Goal: Information Seeking & Learning: Check status

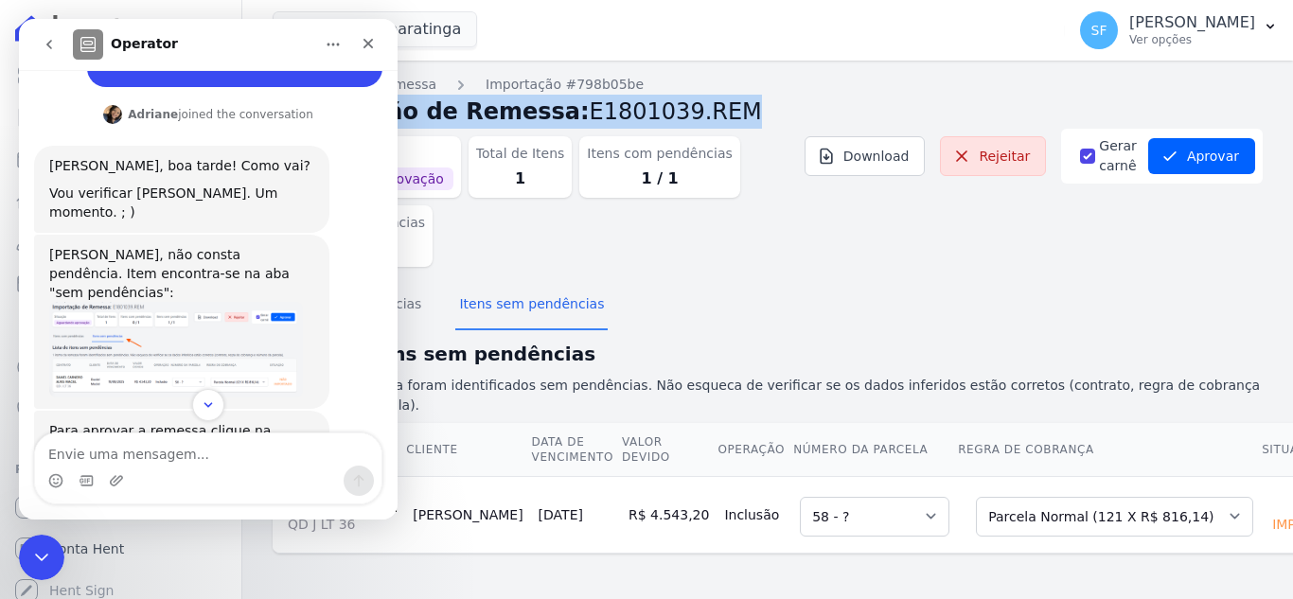
scroll to position [363, 0]
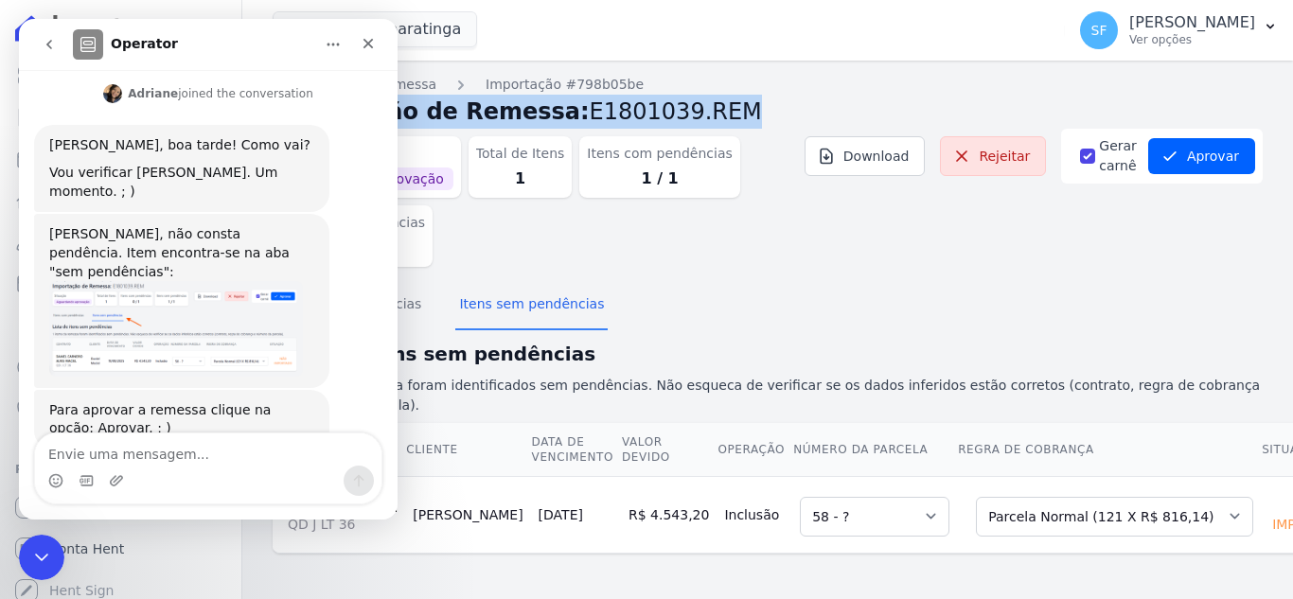
click at [774, 305] on section "Itens com pendências Itens sem pendências Lista de itens sem pendências 1 items…" at bounding box center [768, 418] width 990 height 272
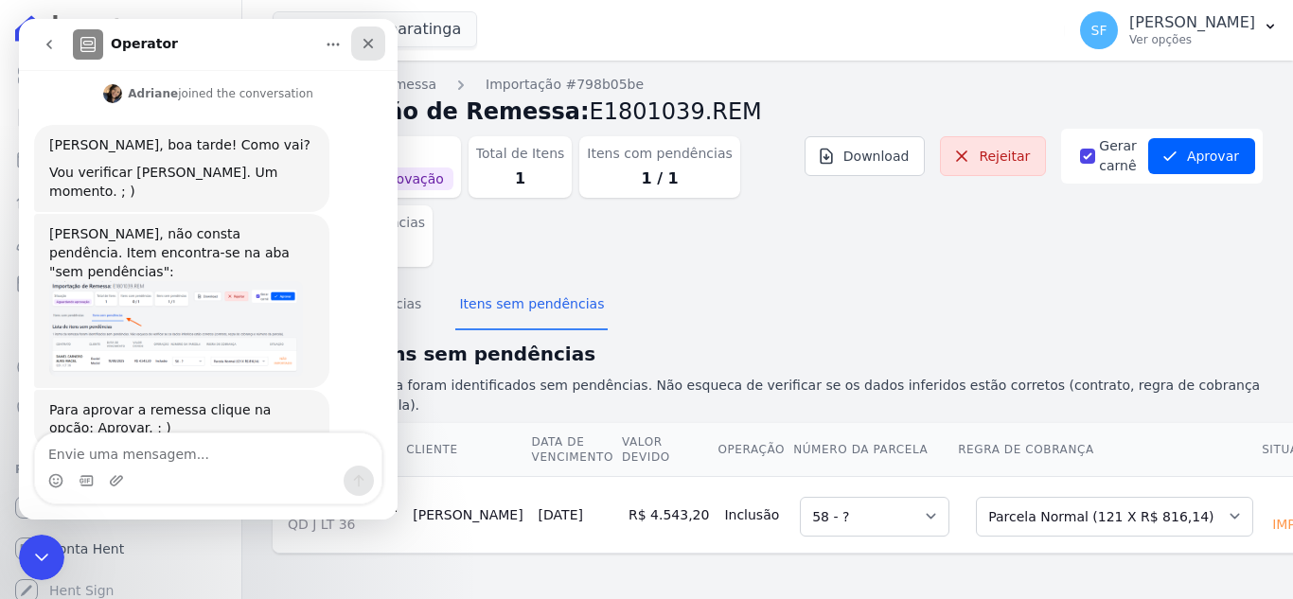
click at [370, 44] on icon "Fechar" at bounding box center [368, 44] width 10 height 10
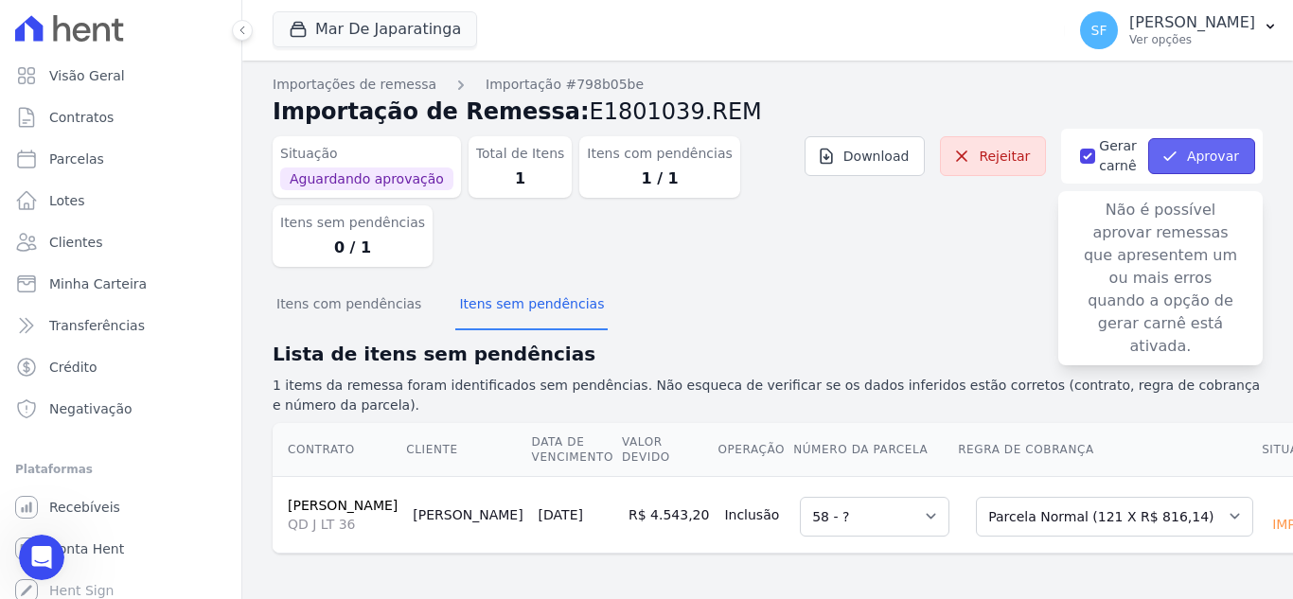
click at [1169, 147] on icon "button" at bounding box center [1169, 156] width 19 height 19
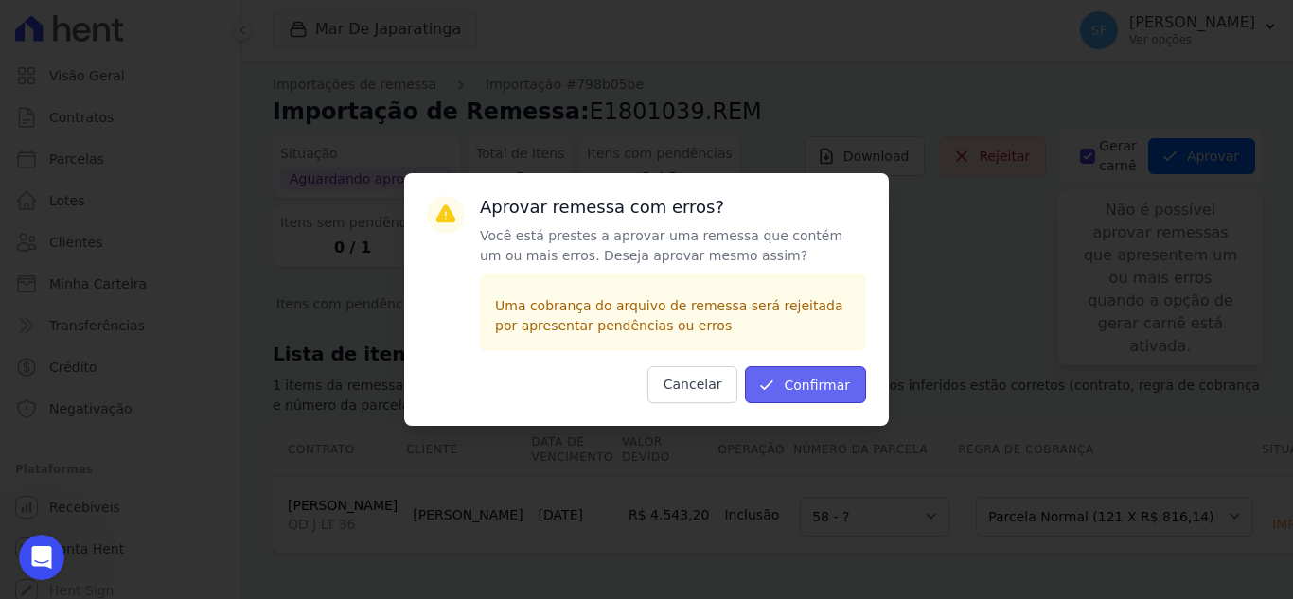
click at [824, 378] on button "Confirmar" at bounding box center [805, 384] width 121 height 37
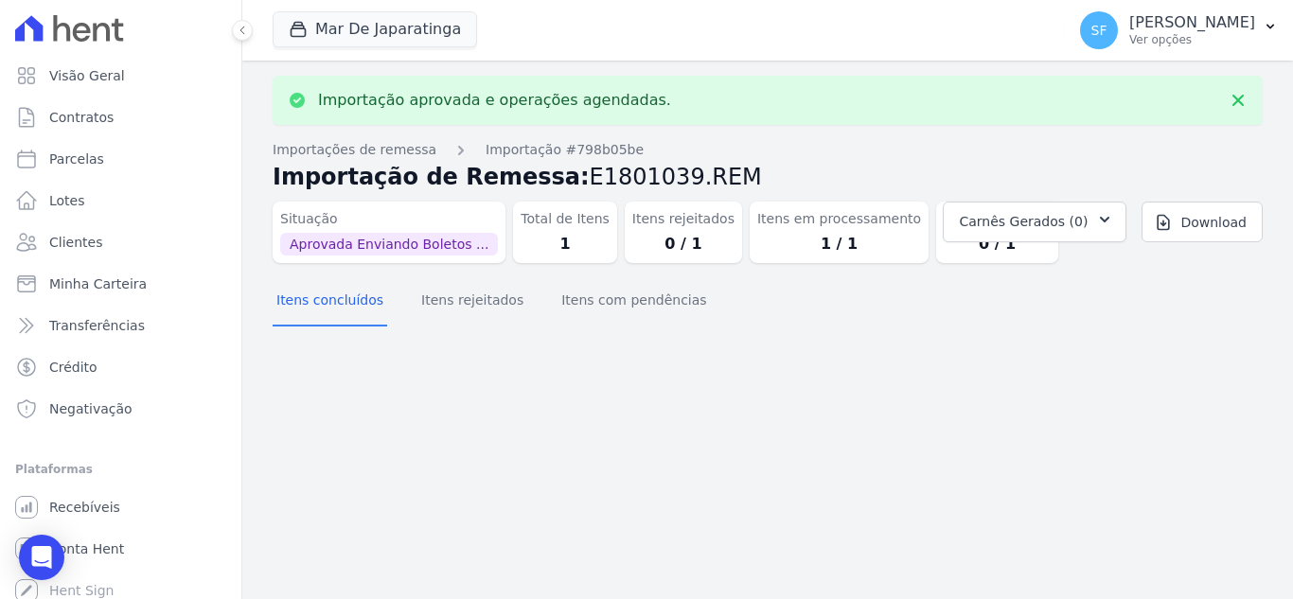
click at [856, 389] on div "Importação aprovada e operações agendadas. Importações de remessa Importação #7…" at bounding box center [767, 330] width 1051 height 539
click at [840, 391] on div "Importação aprovada e operações agendadas. Importações de remessa Importação #7…" at bounding box center [767, 330] width 1051 height 539
click at [1008, 341] on div "Importação aprovada e operações agendadas. Importações de remessa Importação #7…" at bounding box center [767, 330] width 1051 height 539
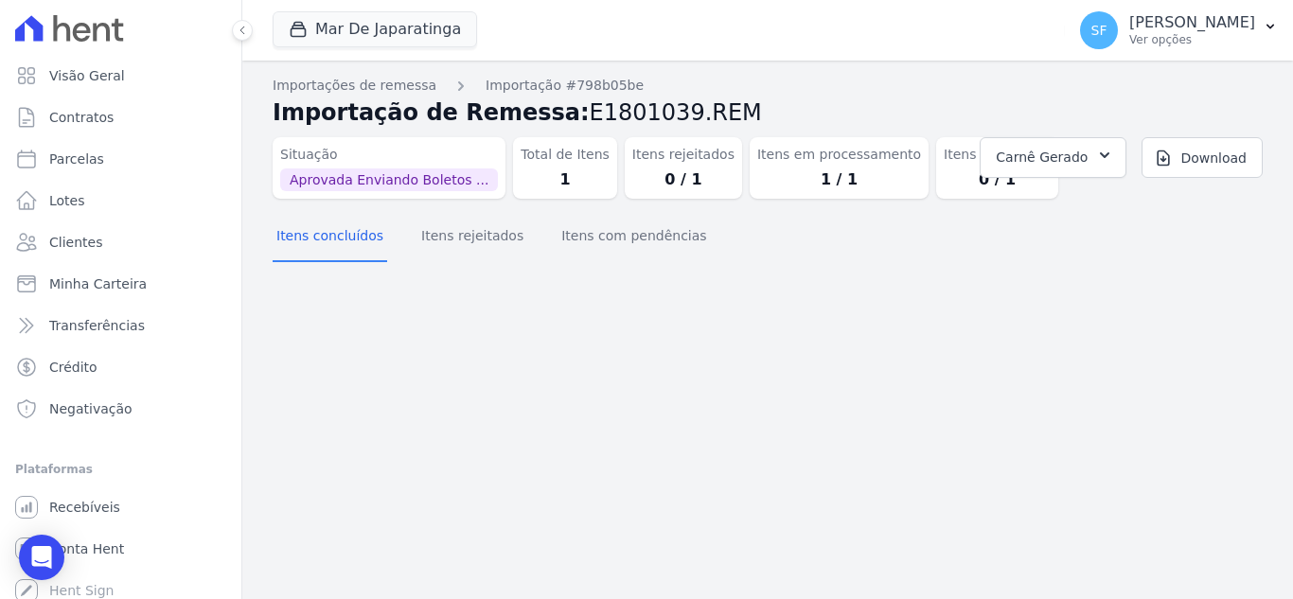
click at [706, 337] on div "Importações de remessa Importação #798b05be Importação de Remessa: E1801039.REM…" at bounding box center [767, 330] width 1051 height 539
click at [712, 332] on div "Importações de remessa Importação #798b05be Importação de Remessa: E1801039.REM…" at bounding box center [767, 330] width 1051 height 539
click at [1220, 163] on link "Download" at bounding box center [1201, 157] width 121 height 41
click at [1025, 261] on section "Itens concluídos Itens rejeitados Itens com pendências" at bounding box center [768, 243] width 990 height 58
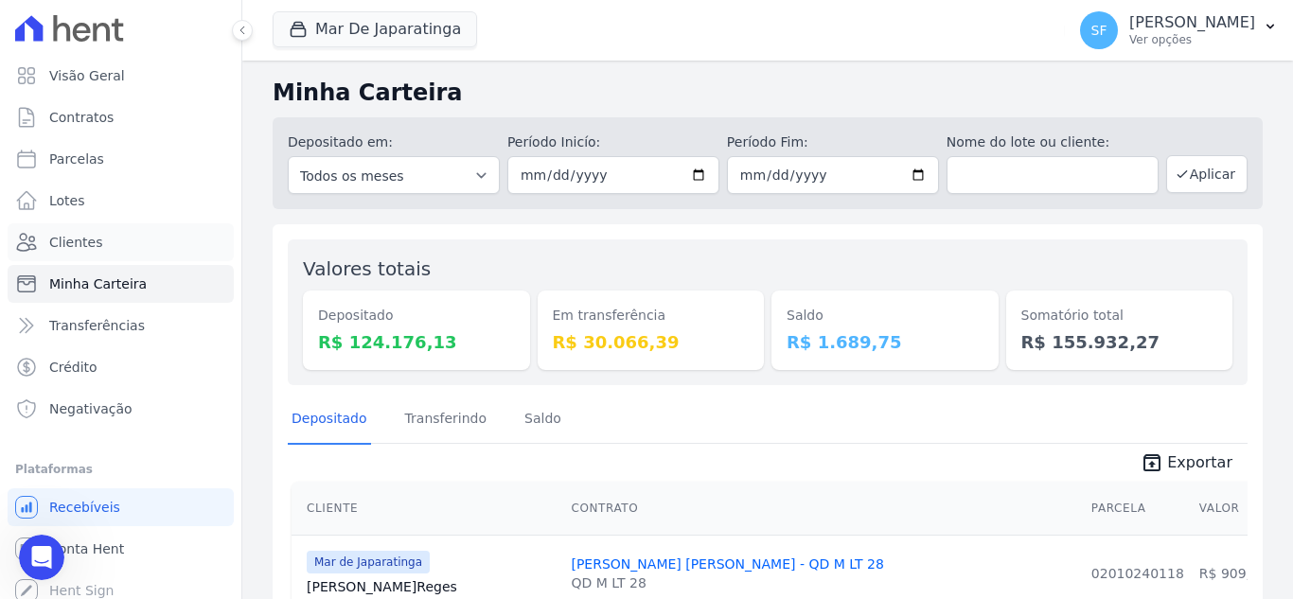
drag, startPoint x: 90, startPoint y: 252, endPoint x: 244, endPoint y: 247, distance: 154.3
click at [90, 252] on link "Clientes" at bounding box center [121, 242] width 226 height 38
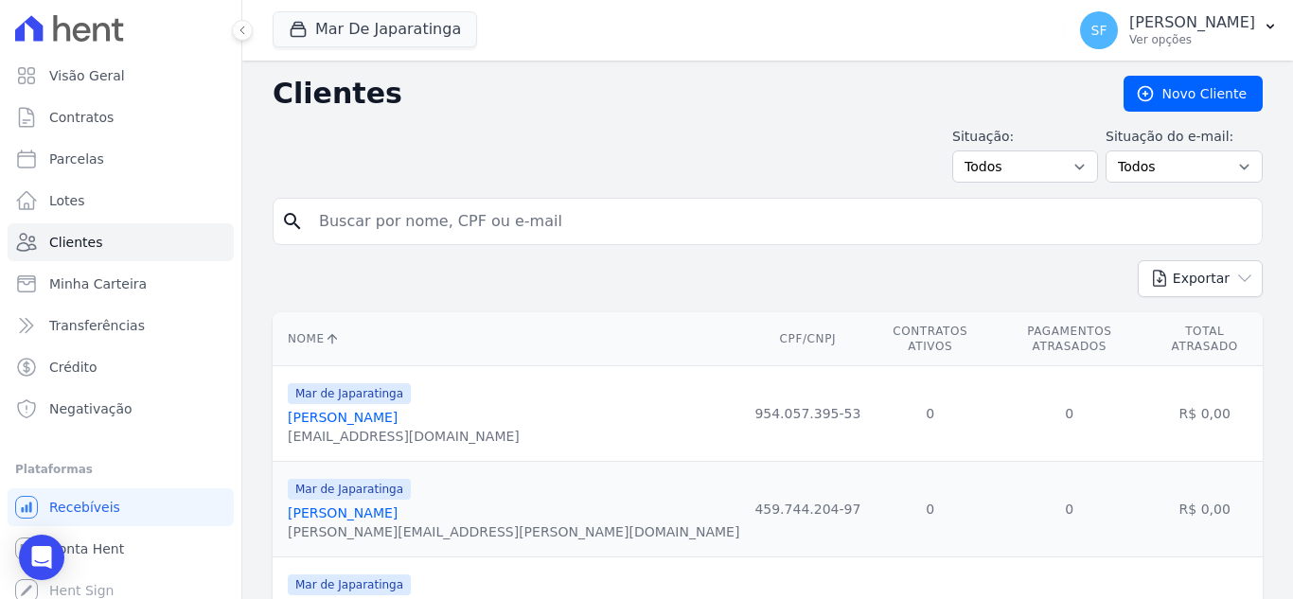
click at [771, 108] on h2 "Clientes" at bounding box center [683, 94] width 821 height 34
click at [94, 82] on span "Visão Geral" at bounding box center [87, 75] width 76 height 19
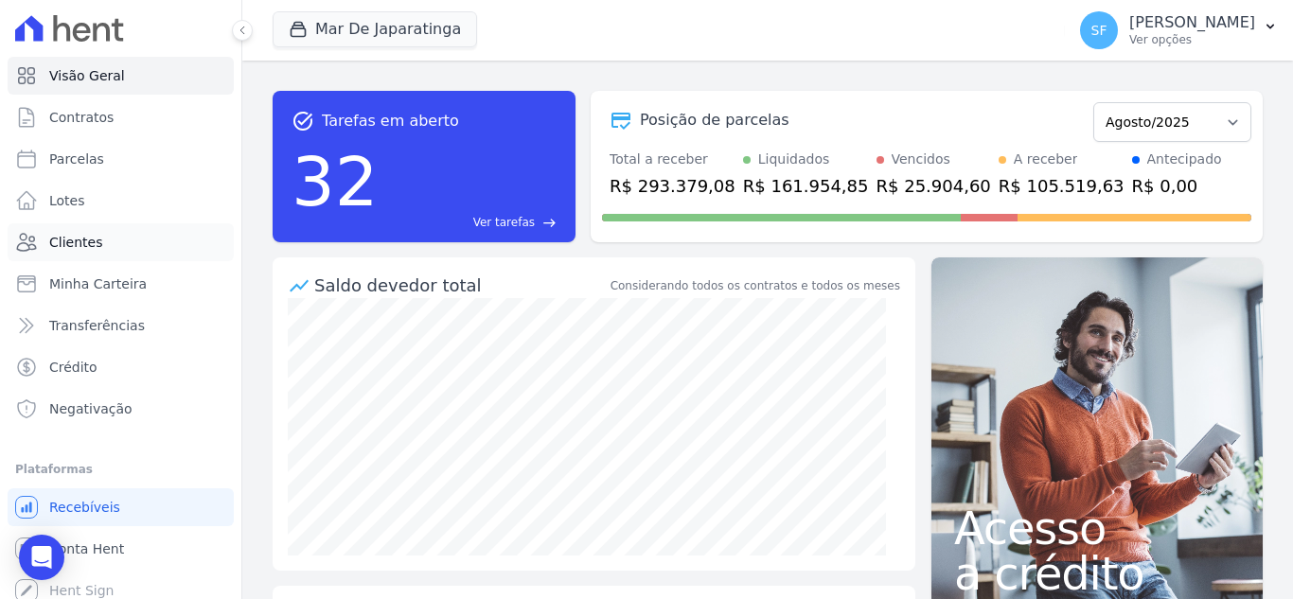
click at [84, 234] on span "Clientes" at bounding box center [75, 242] width 53 height 19
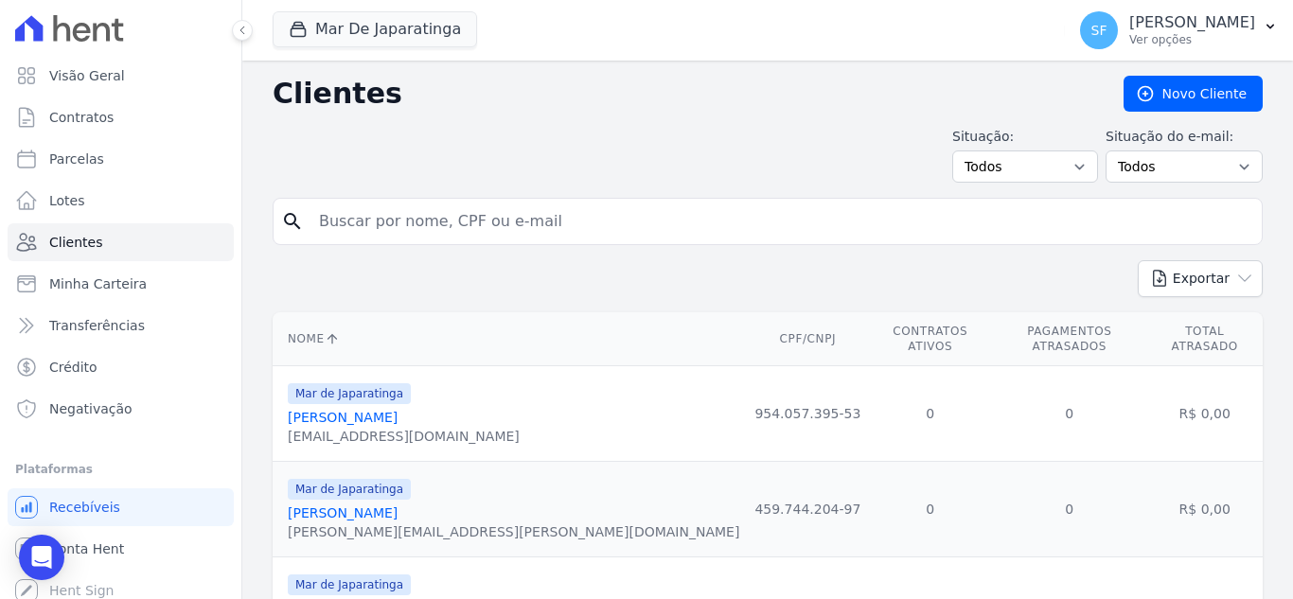
click at [407, 227] on input "search" at bounding box center [781, 222] width 946 height 38
paste input "09512111454"
type input "09512111454"
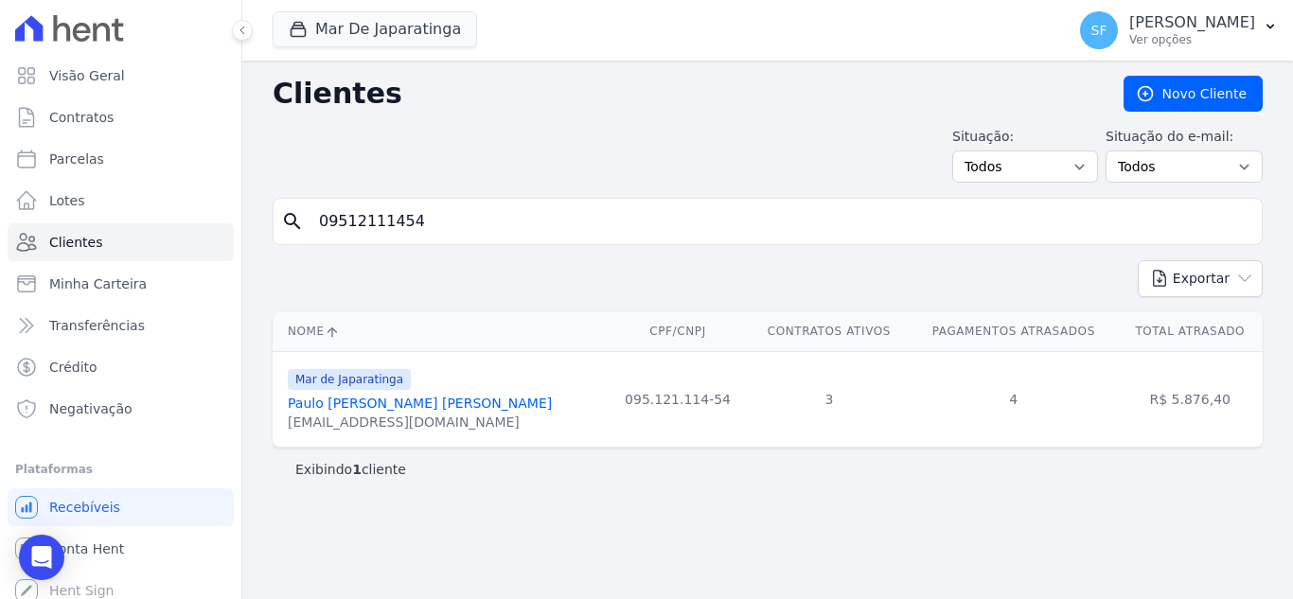
click at [433, 403] on link "Paulo Vinicius De Araujo Mende" at bounding box center [420, 403] width 264 height 15
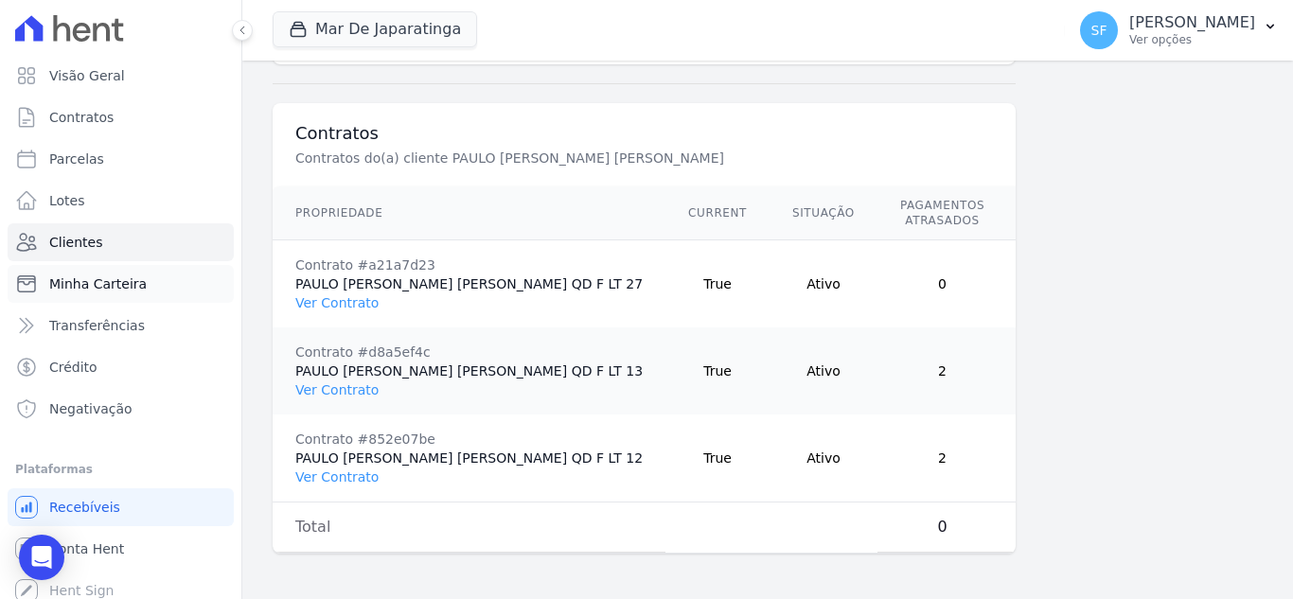
scroll to position [10, 0]
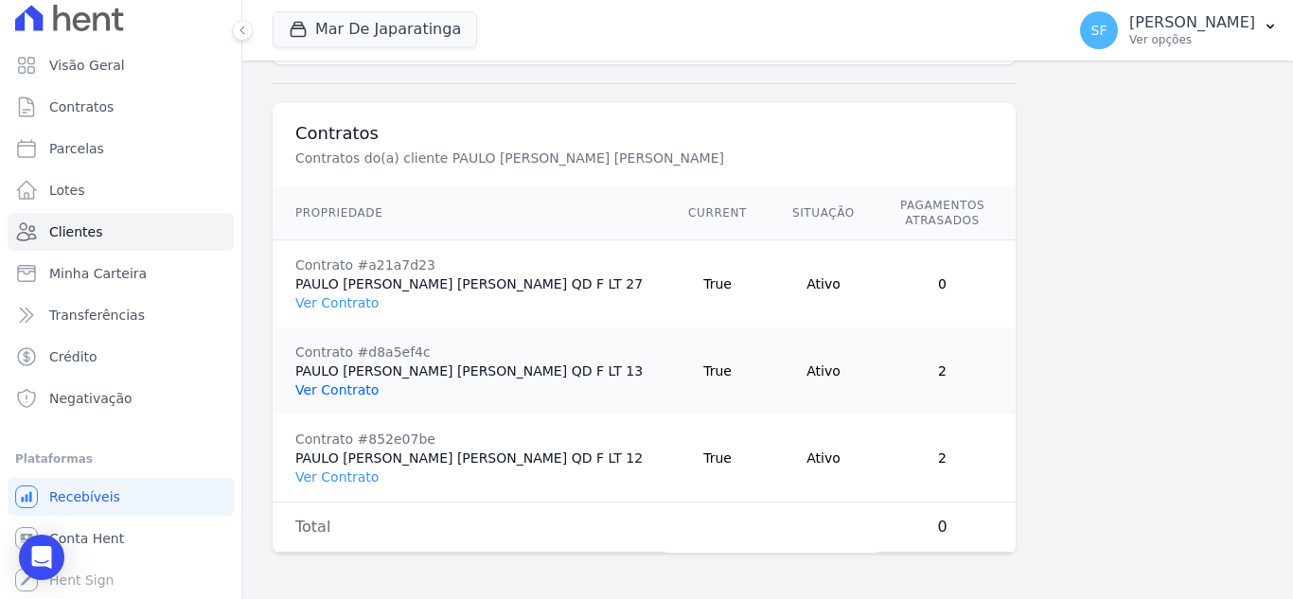
click at [328, 382] on link "Ver Contrato" at bounding box center [336, 389] width 83 height 15
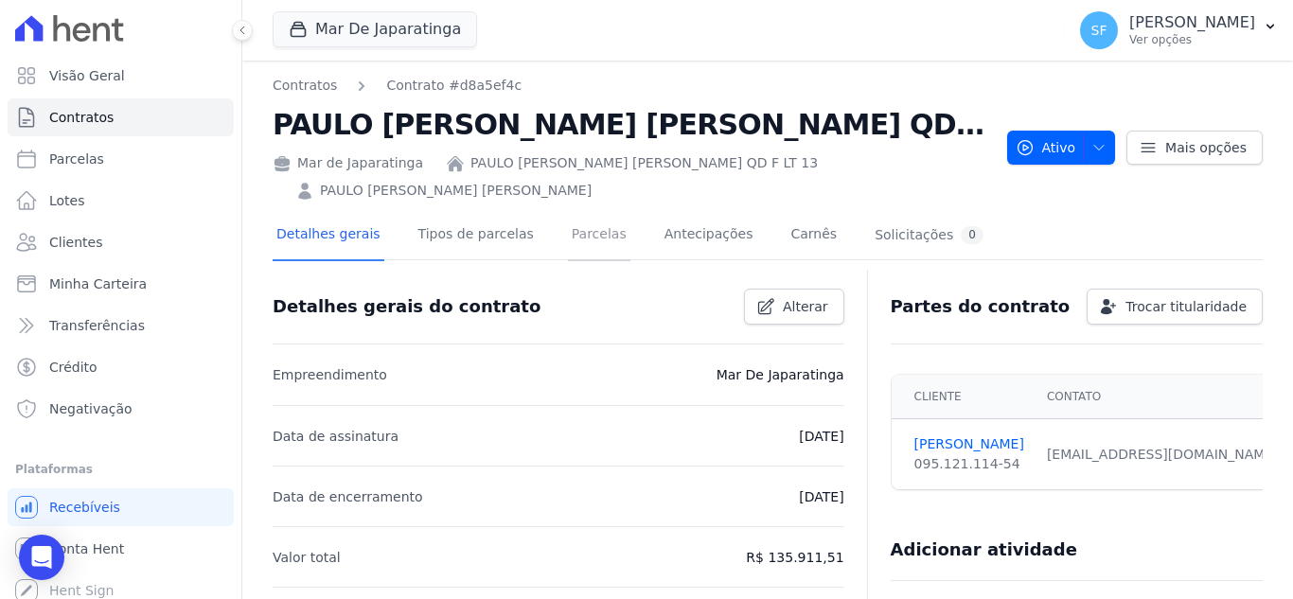
click at [568, 231] on link "Parcelas" at bounding box center [599, 236] width 62 height 50
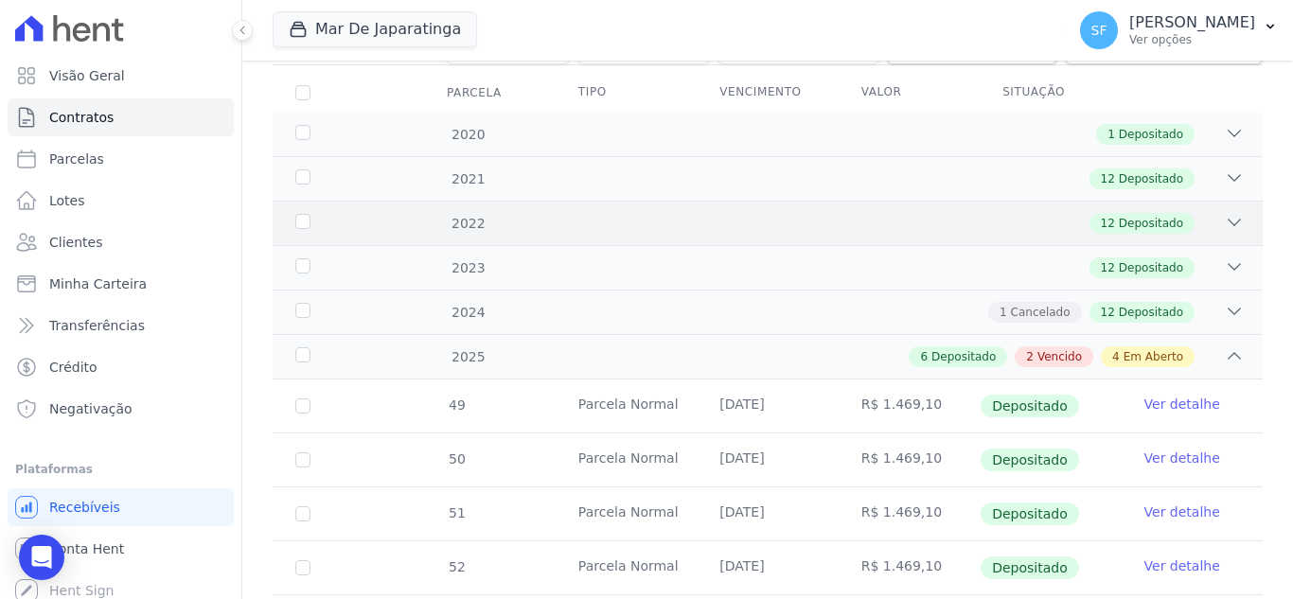
scroll to position [379, 0]
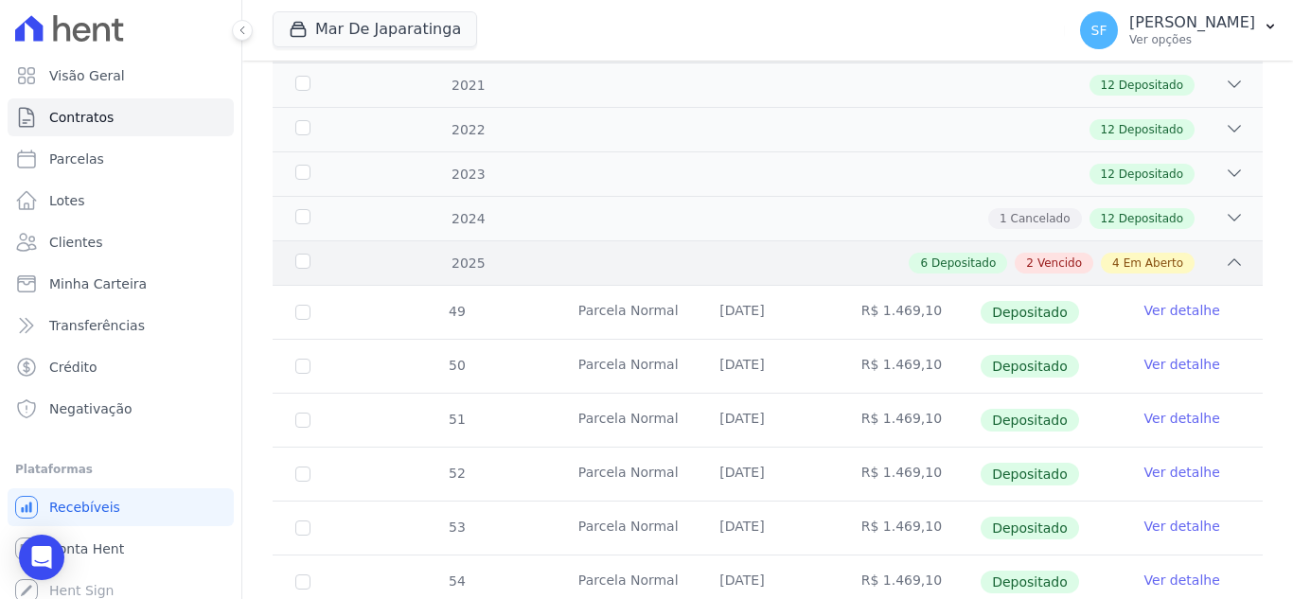
click at [1209, 253] on div "6 Depositado 2 Vencido 4 Em Aberto" at bounding box center [816, 263] width 856 height 21
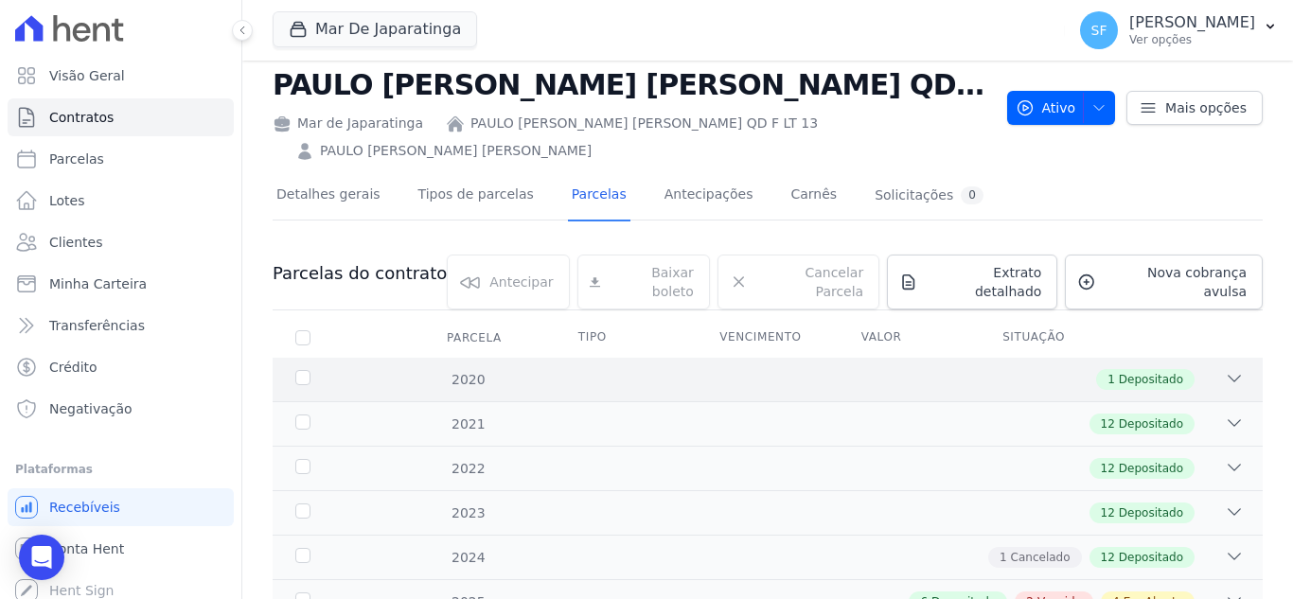
scroll to position [11, 0]
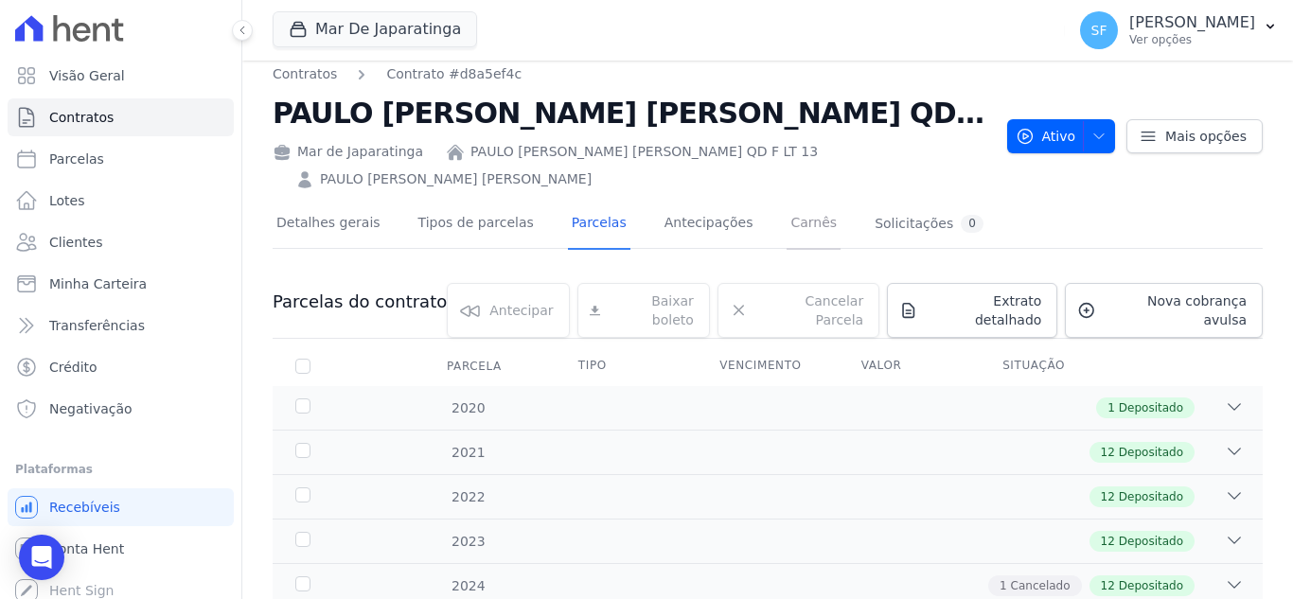
click at [787, 226] on link "Carnês" at bounding box center [814, 225] width 54 height 50
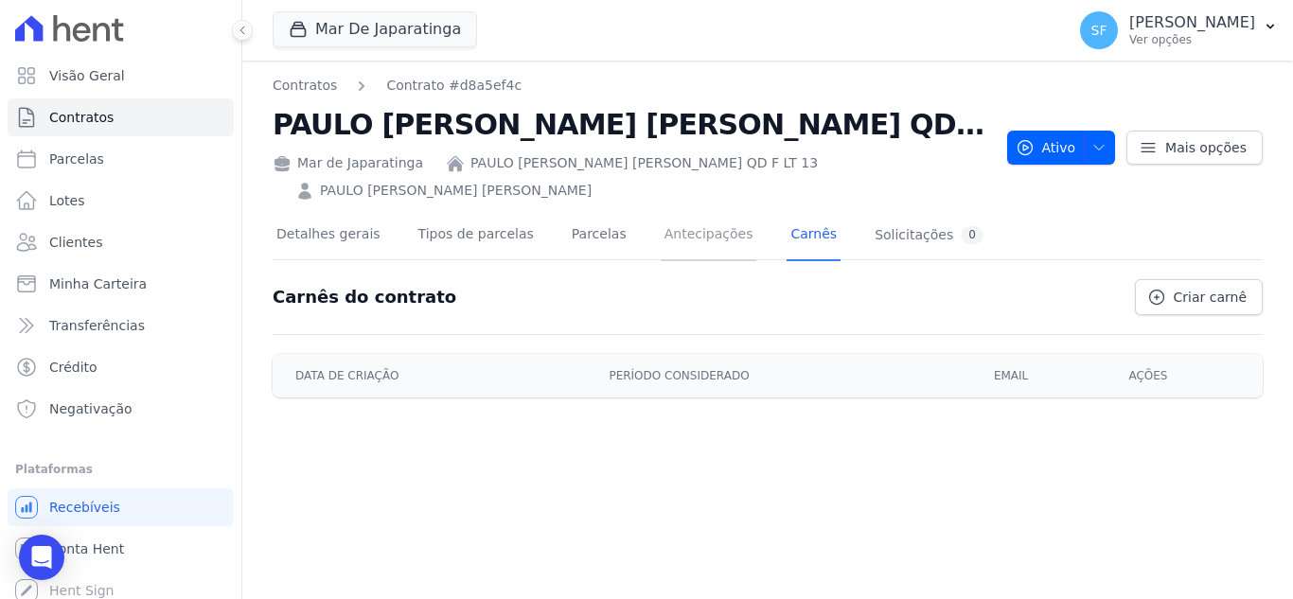
click at [683, 237] on link "Antecipações" at bounding box center [709, 236] width 97 height 50
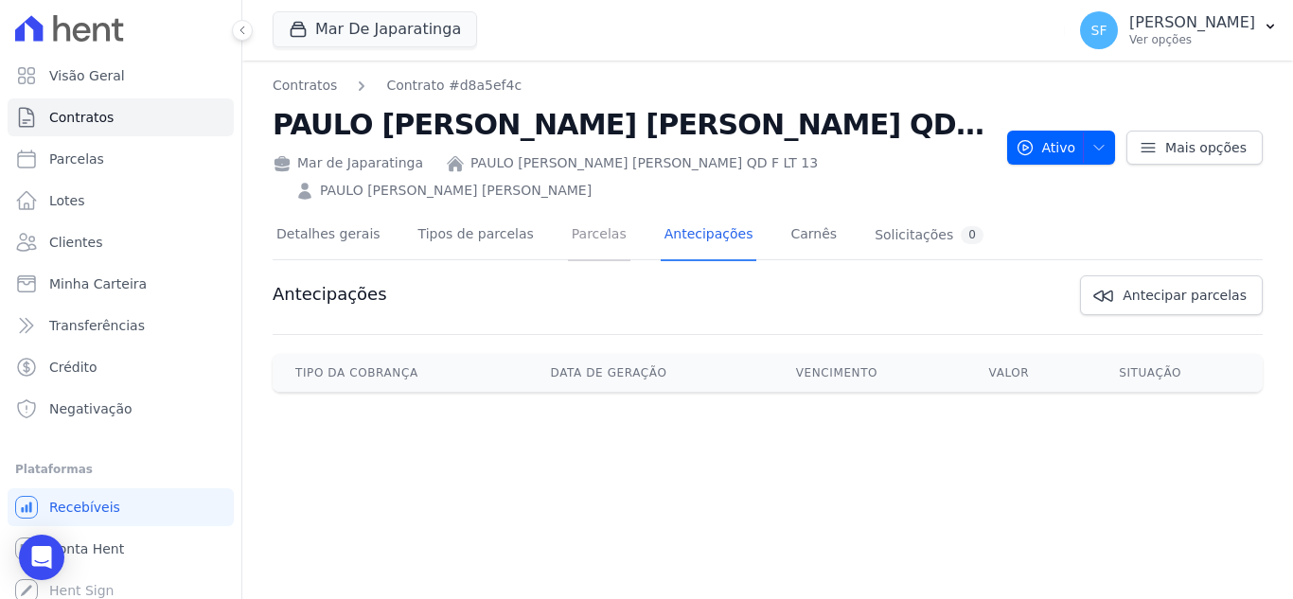
click at [570, 248] on link "Parcelas" at bounding box center [599, 236] width 62 height 50
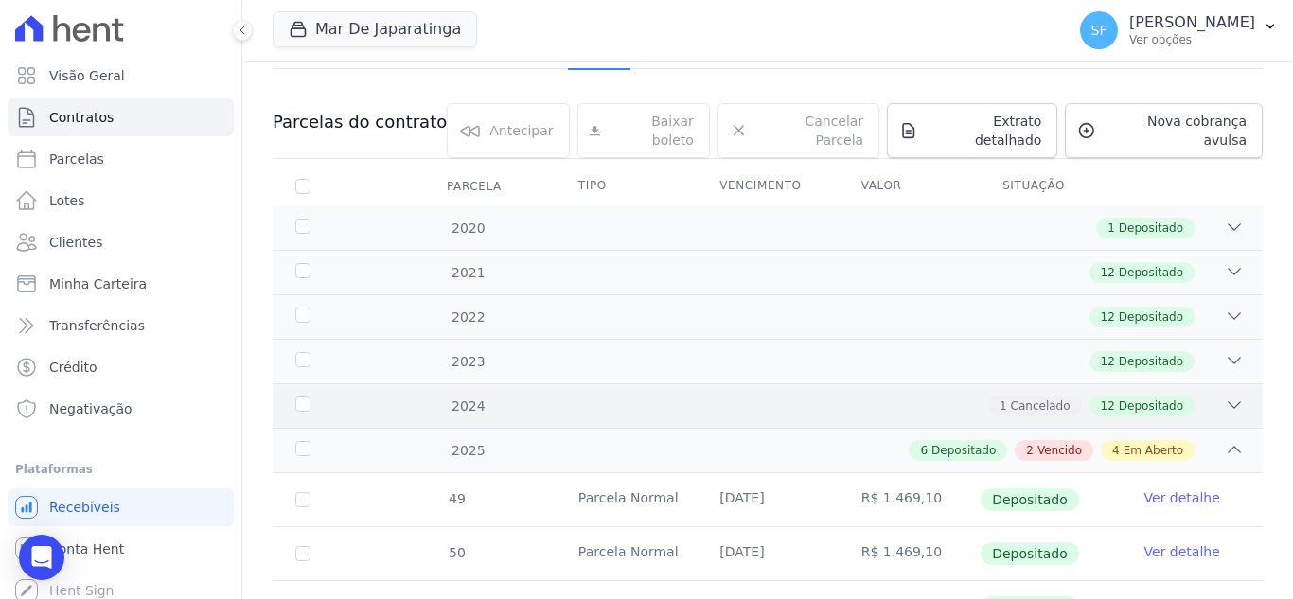
scroll to position [284, 0]
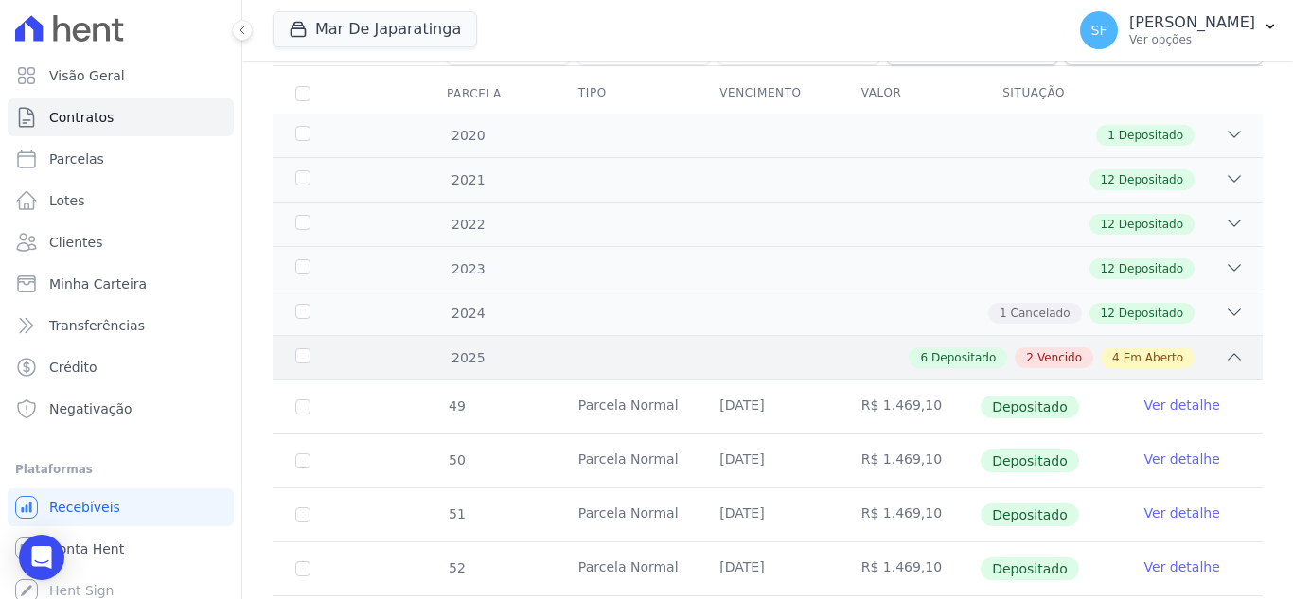
click at [303, 348] on div "2025" at bounding box center [334, 358] width 85 height 20
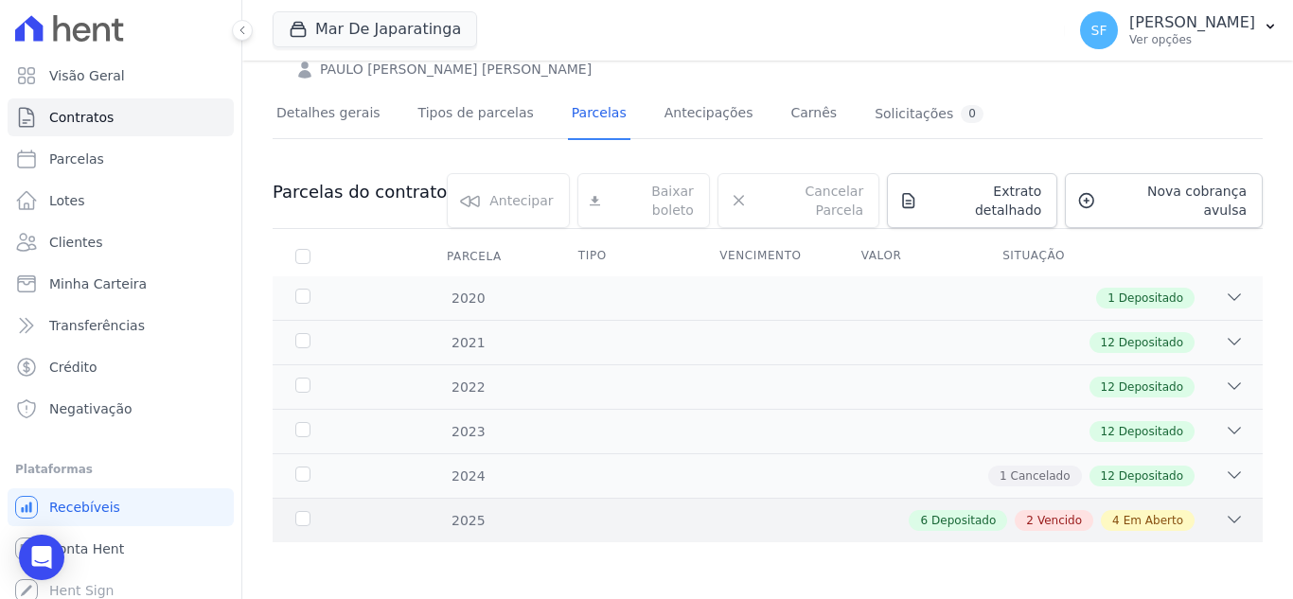
scroll to position [106, 0]
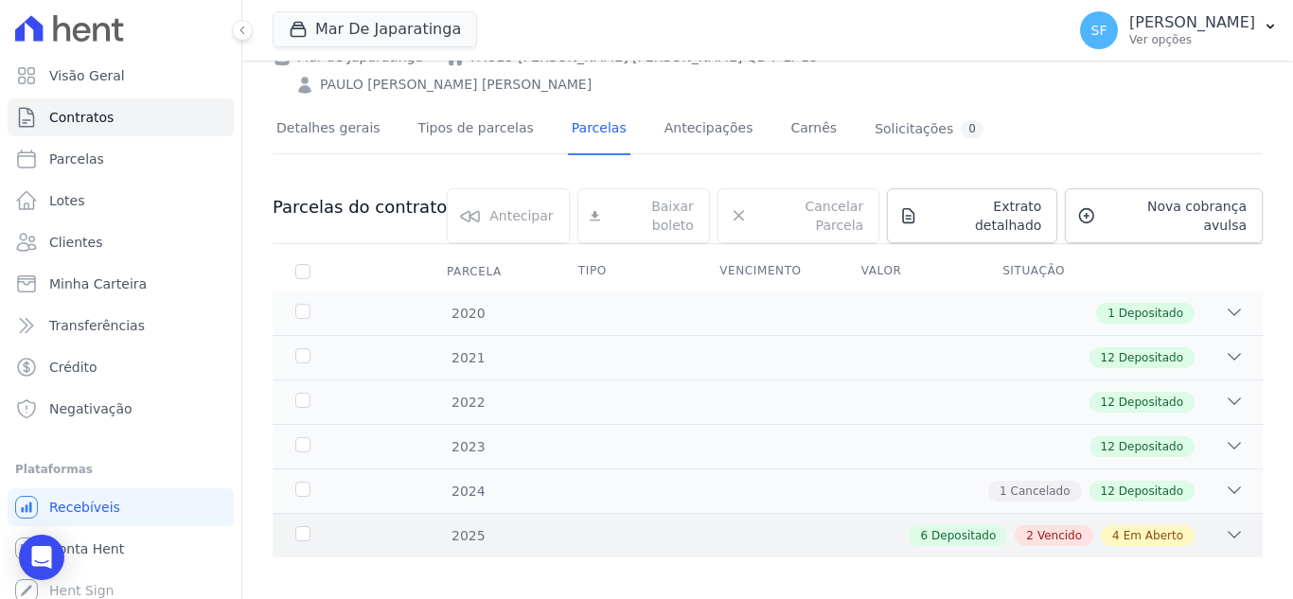
click at [1112, 527] on span "4" at bounding box center [1116, 535] width 8 height 17
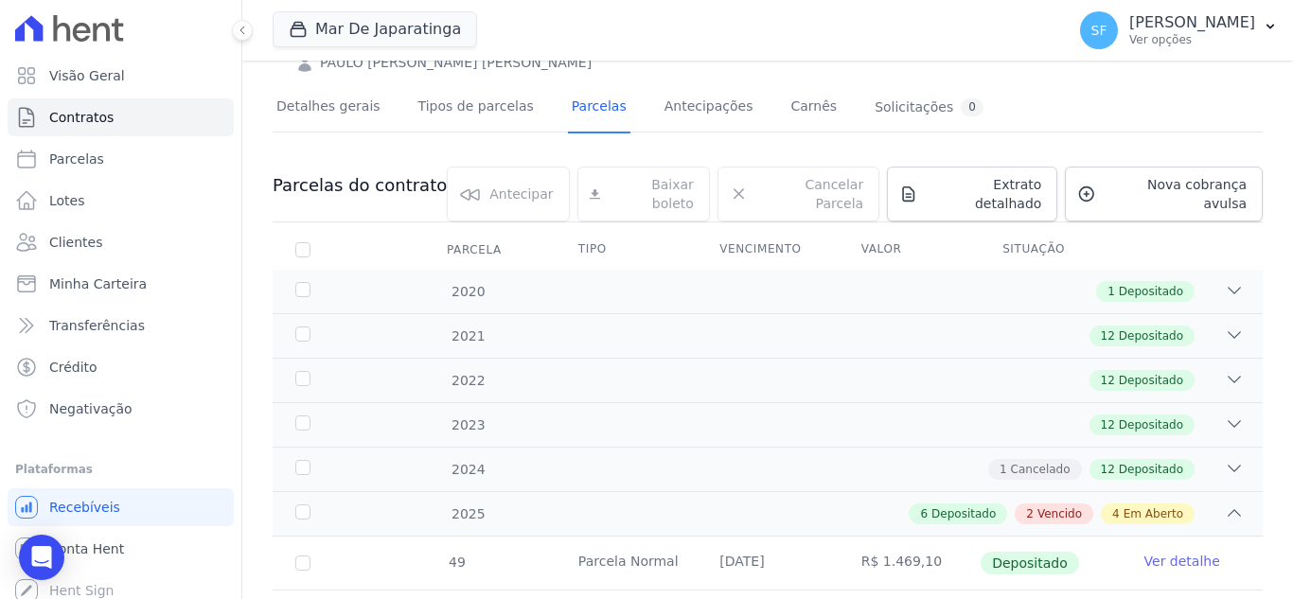
scroll to position [0, 0]
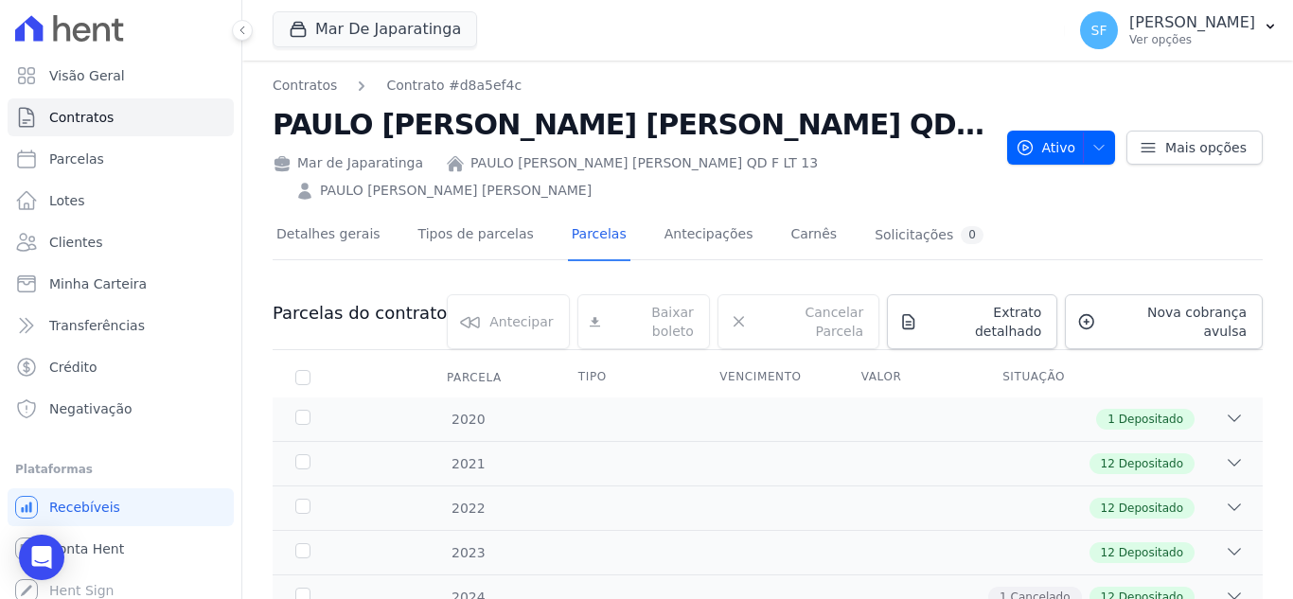
click at [683, 262] on div at bounding box center [768, 267] width 990 height 16
click at [703, 234] on link "Antecipações" at bounding box center [709, 236] width 97 height 50
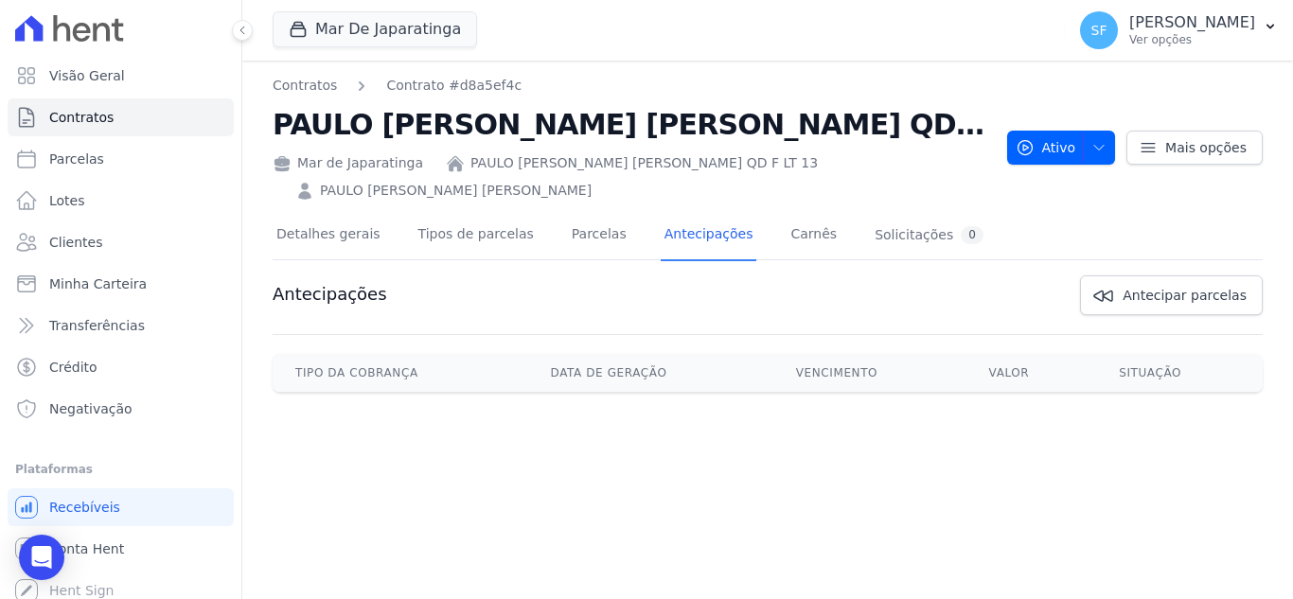
click at [752, 487] on div "Contratos Contrato #d8a5ef4c PAULO VINICIUS DE ARAUJO MENDES QD F LT 13 Mar de …" at bounding box center [767, 330] width 1051 height 539
drag, startPoint x: 752, startPoint y: 479, endPoint x: 606, endPoint y: 469, distance: 146.1
click at [606, 469] on div "Contratos Contrato #d8a5ef4c PAULO VINICIUS DE ARAUJO MENDES QD F LT 13 Mar de …" at bounding box center [767, 330] width 1051 height 539
click at [121, 274] on span "Minha Carteira" at bounding box center [97, 283] width 97 height 19
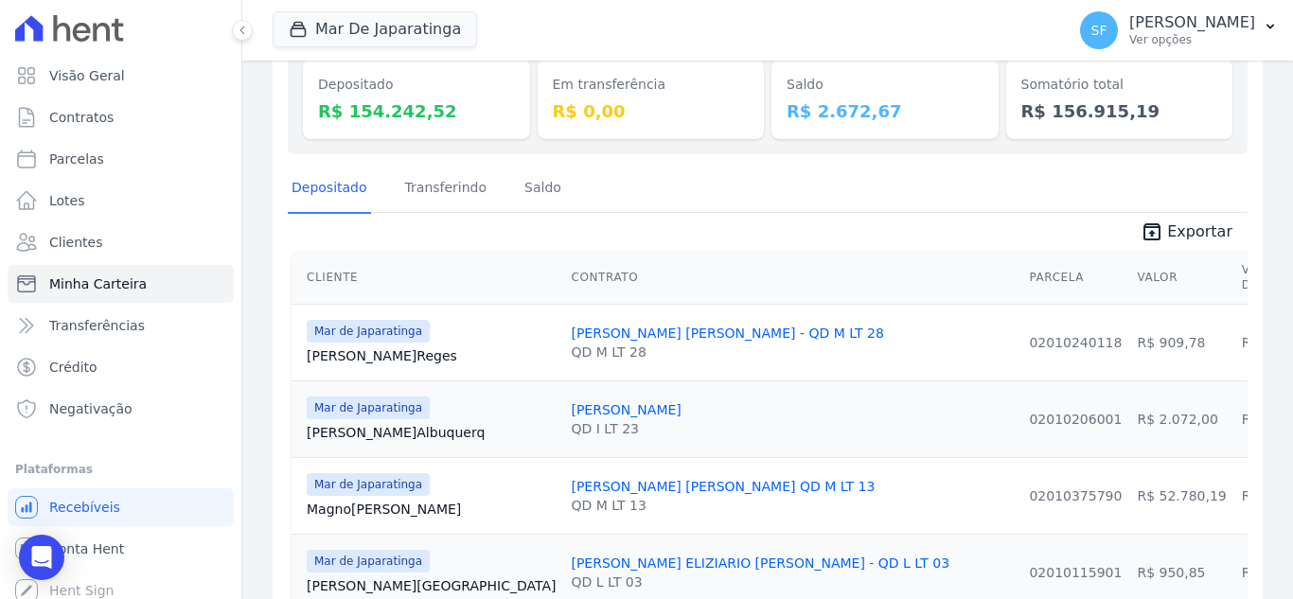
scroll to position [265, 0]
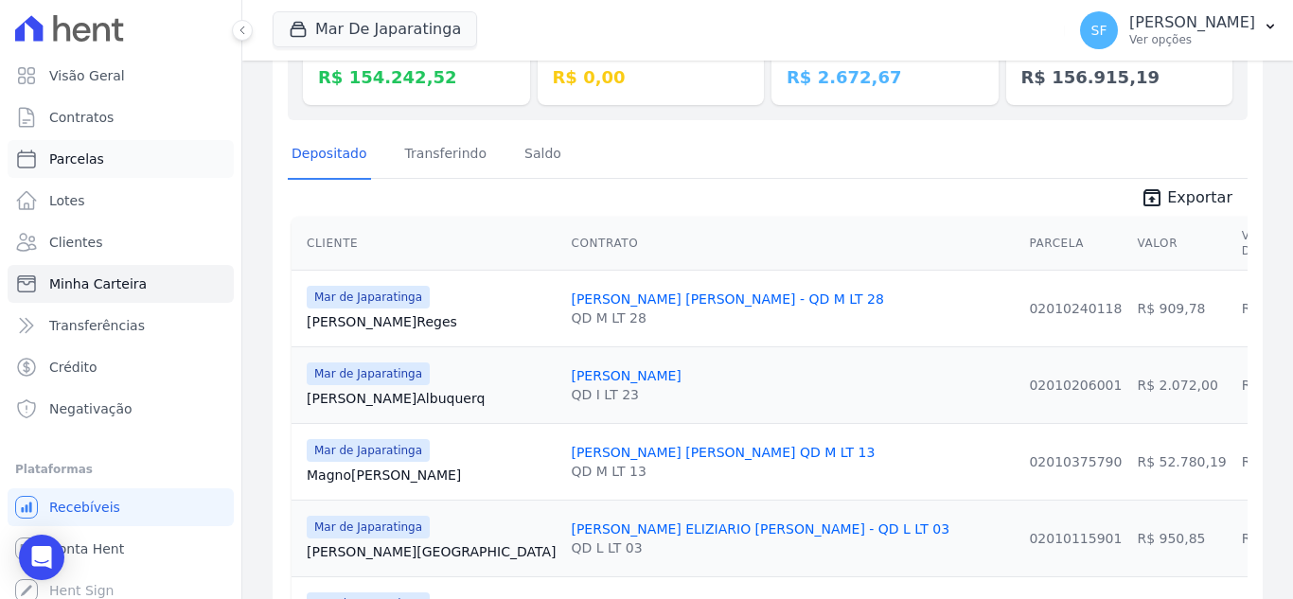
click at [69, 159] on span "Parcelas" at bounding box center [76, 159] width 55 height 19
select select
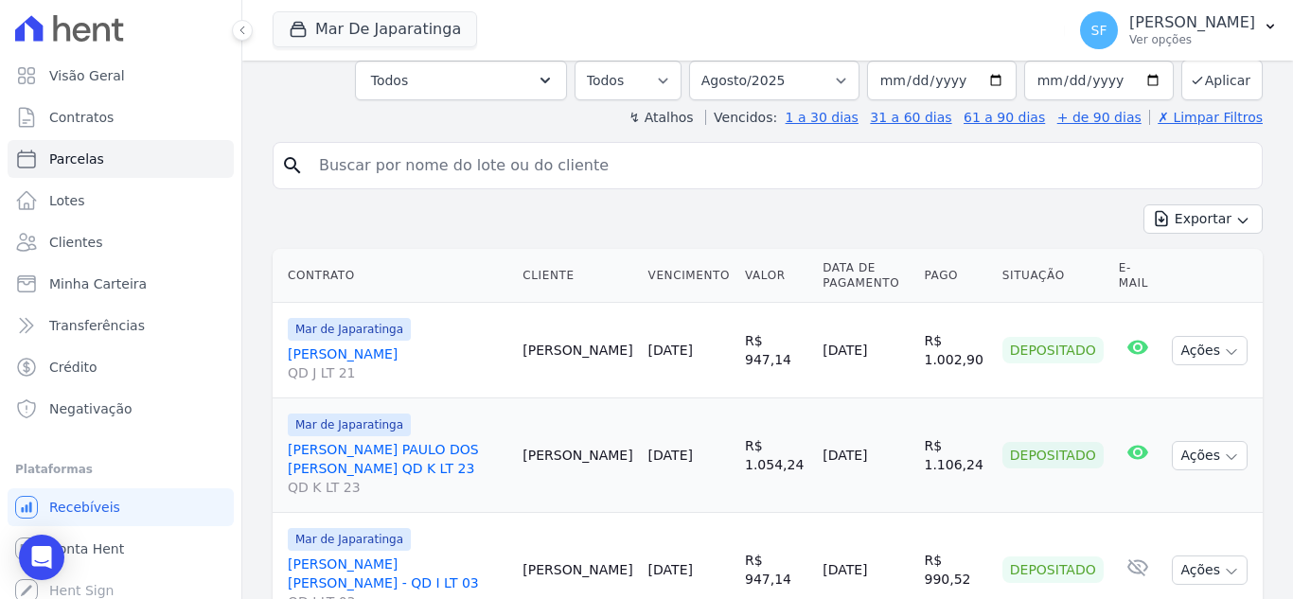
scroll to position [189, 0]
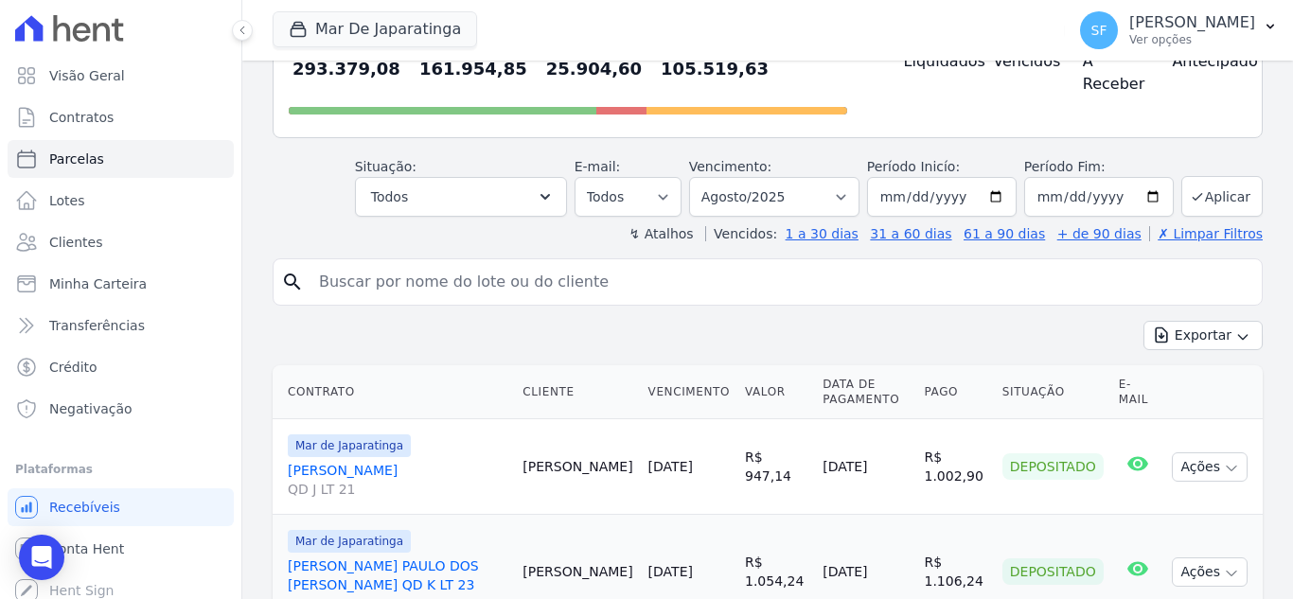
click at [353, 291] on input "search" at bounding box center [781, 282] width 946 height 38
type input "08698009573"
select select
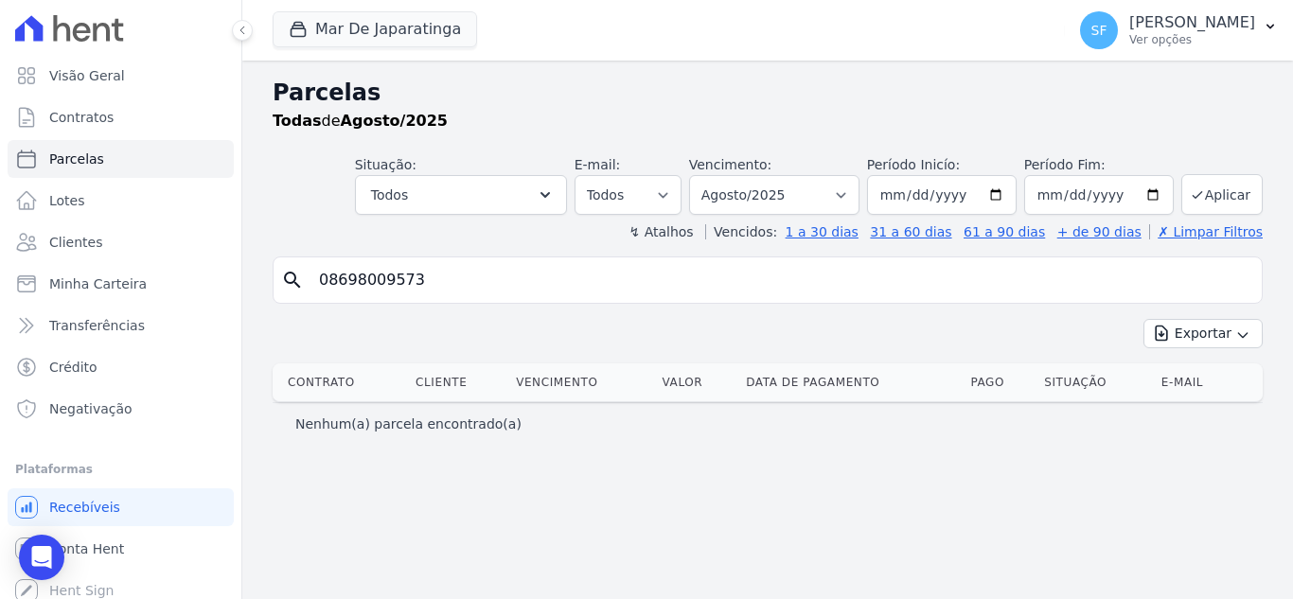
click at [647, 491] on div "Parcelas Todas de Agosto/2025 Situação: Agendado Em Aberto Pago Processando Can…" at bounding box center [767, 330] width 1051 height 539
click at [592, 521] on div "Parcelas Todas de Agosto/2025 Situação: Agendado Em Aberto Pago Processando Can…" at bounding box center [767, 330] width 1051 height 539
click at [1201, 47] on div "SF Simone Ferreira Ver opções" at bounding box center [1167, 30] width 175 height 38
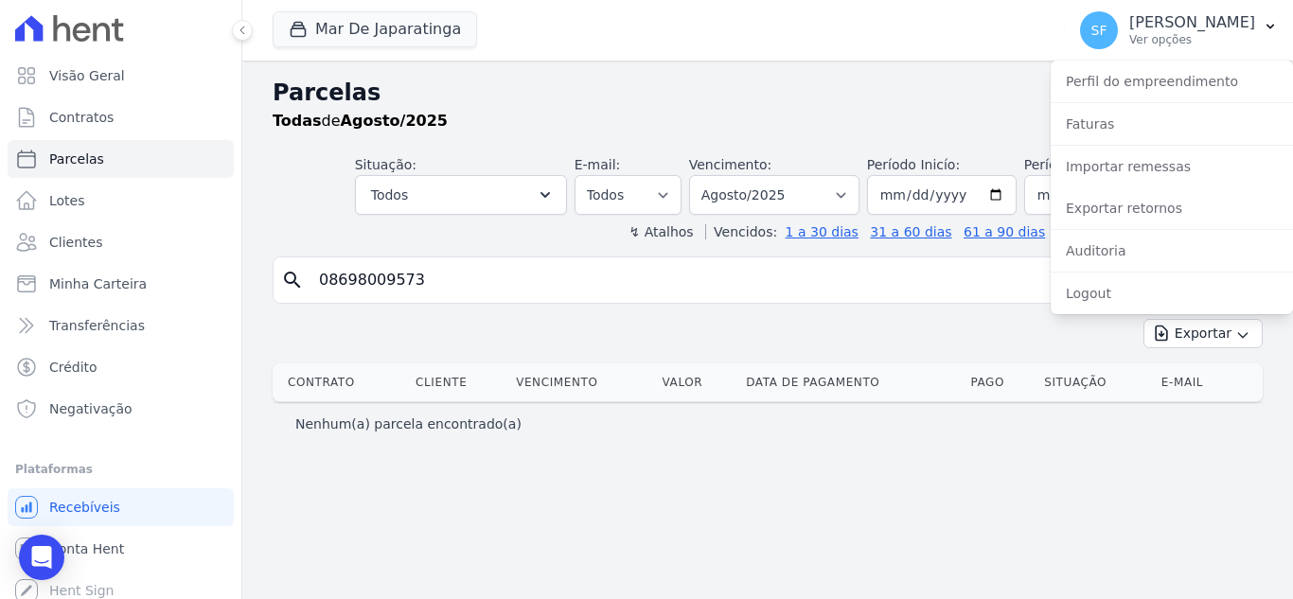
click at [1019, 441] on div "Nenhum(a) parcela encontrado(a)" at bounding box center [768, 423] width 990 height 43
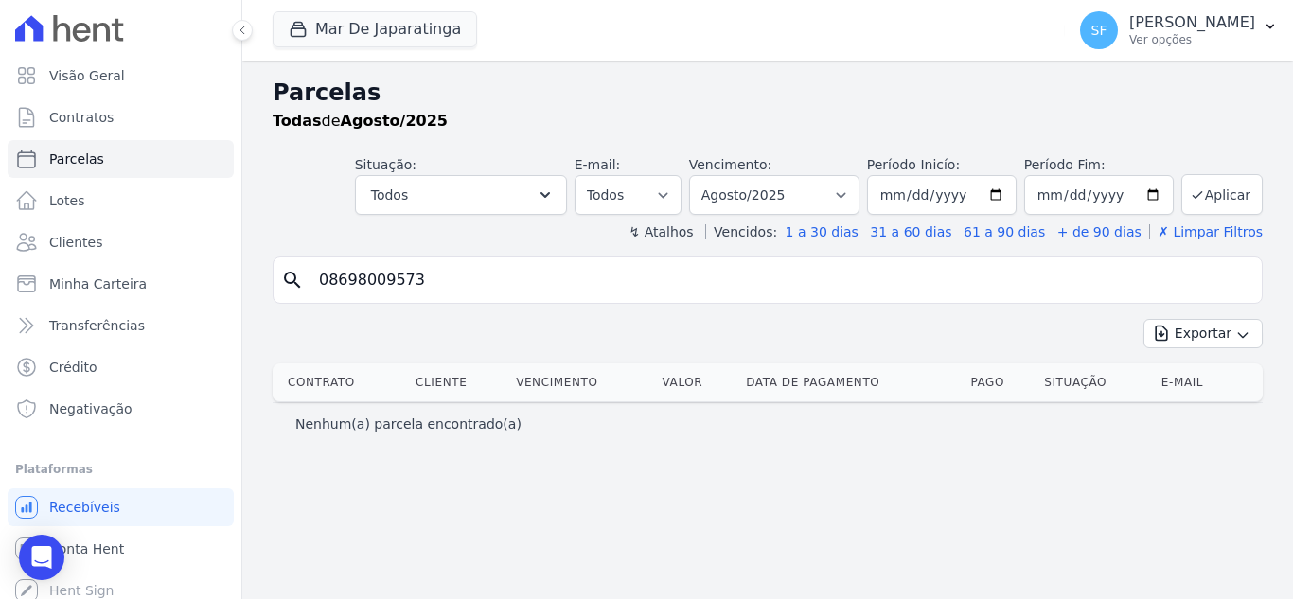
click at [773, 450] on div "Parcelas Todas de Agosto/2025 Situação: Agendado Em Aberto Pago Processando Can…" at bounding box center [767, 330] width 1051 height 539
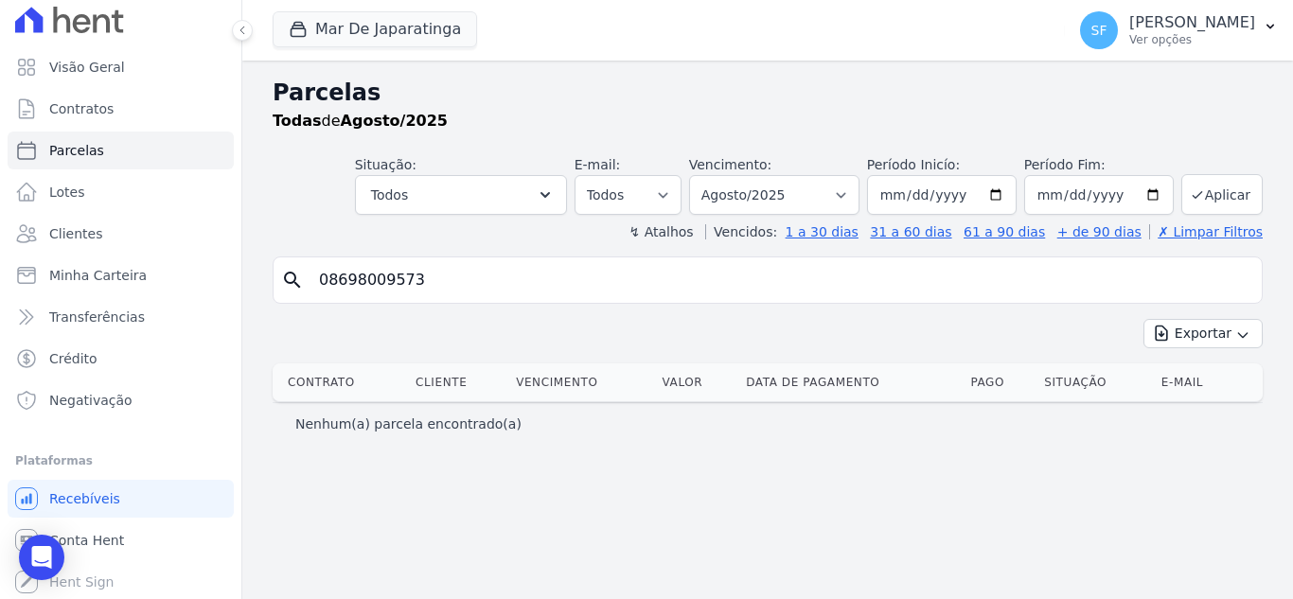
scroll to position [10, 0]
click at [653, 438] on div "Nenhum(a) parcela encontrado(a)" at bounding box center [768, 423] width 990 height 43
click at [75, 162] on link "Parcelas" at bounding box center [121, 149] width 226 height 38
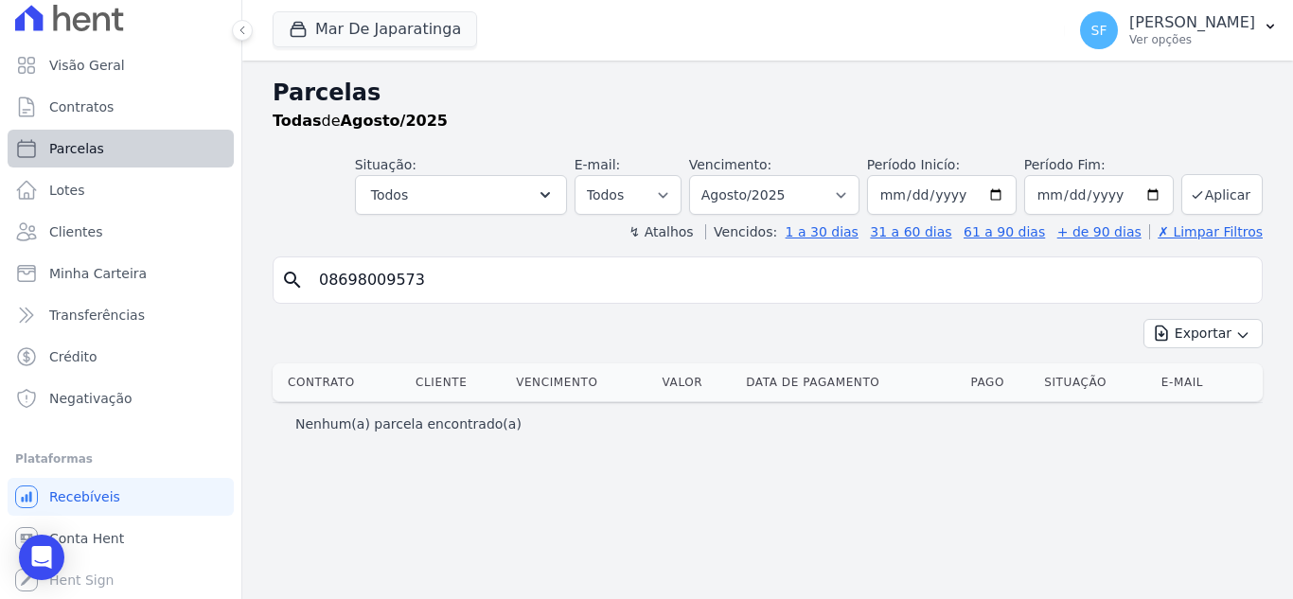
select select
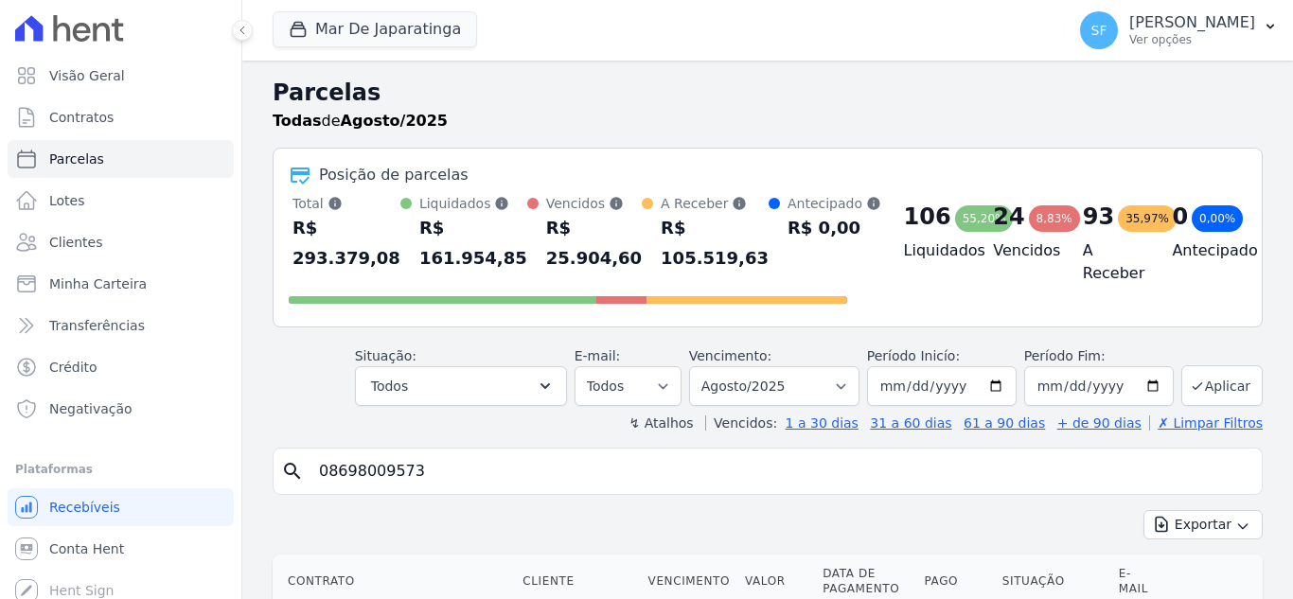
select select
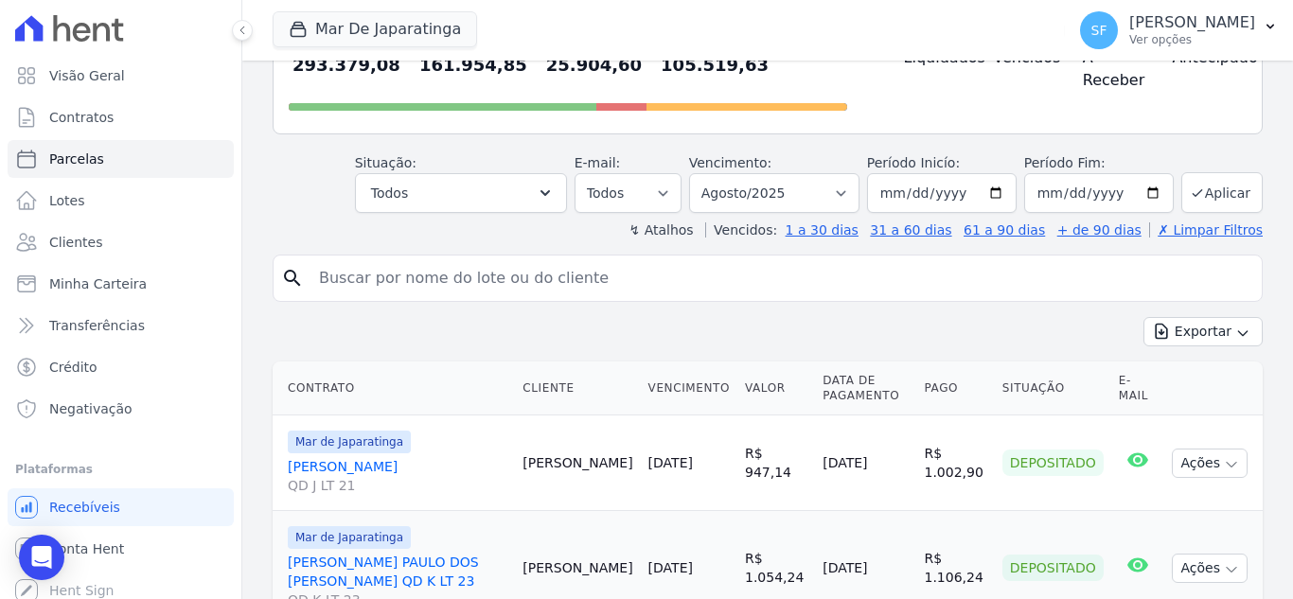
scroll to position [284, 0]
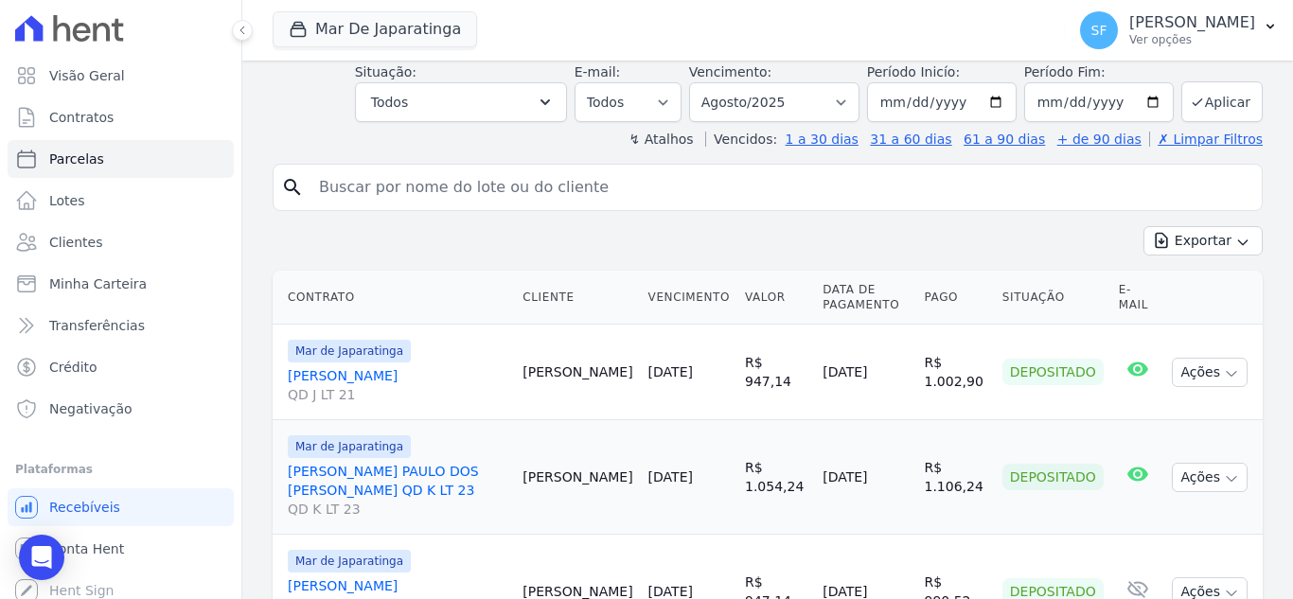
click at [419, 185] on input "search" at bounding box center [781, 187] width 946 height 38
type input "08698009573"
select select
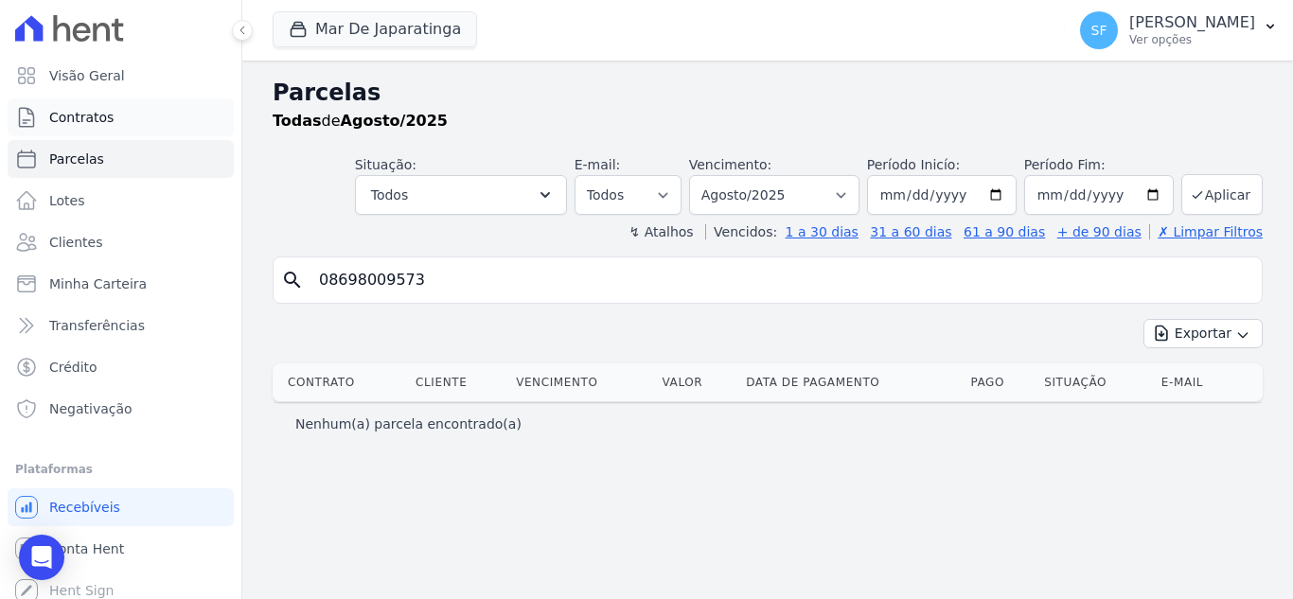
drag, startPoint x: 80, startPoint y: 124, endPoint x: 105, endPoint y: 115, distance: 26.0
click at [80, 124] on span "Contratos" at bounding box center [81, 117] width 64 height 19
click at [105, 115] on span "Contratos" at bounding box center [81, 117] width 64 height 19
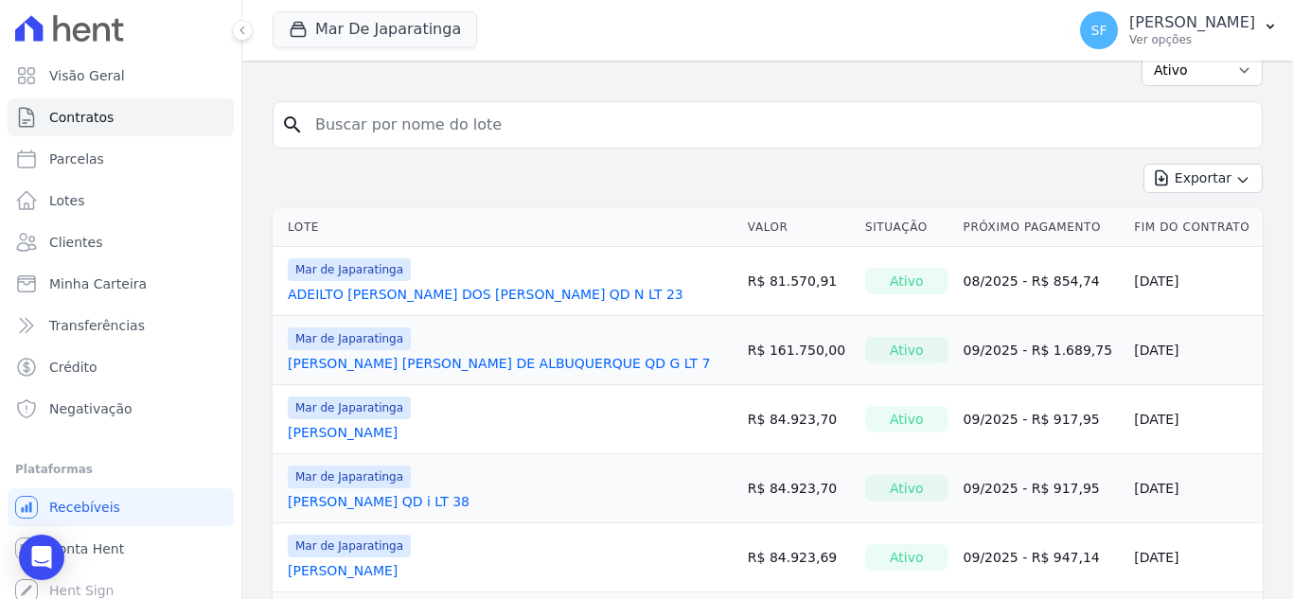
scroll to position [189, 0]
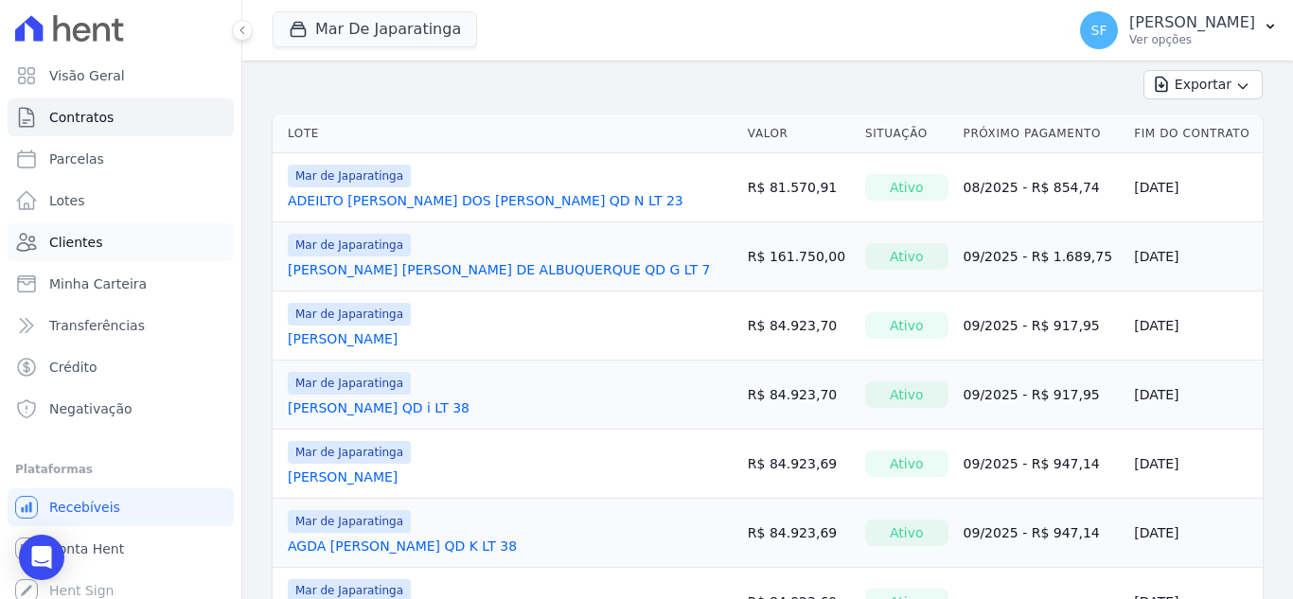
click at [96, 245] on span "Clientes" at bounding box center [75, 242] width 53 height 19
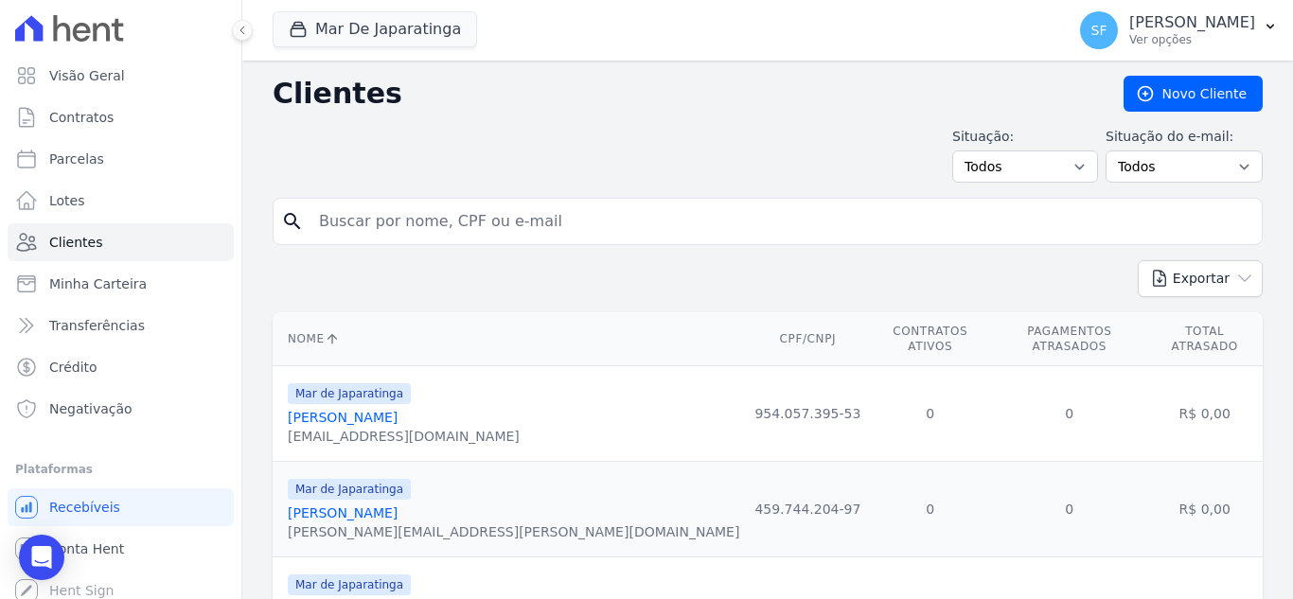
click at [384, 233] on input "search" at bounding box center [781, 222] width 946 height 38
type input "DANIEL CARNEIRO"
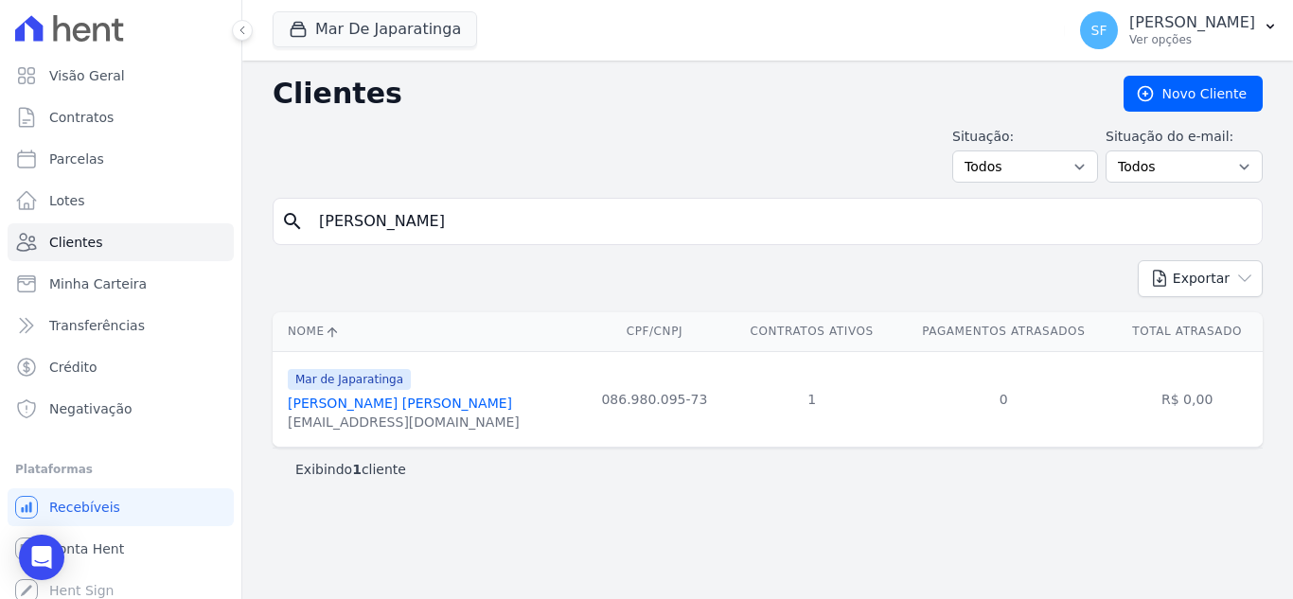
click at [351, 407] on link "Daniel Carneiro Alves Maciel" at bounding box center [400, 403] width 224 height 15
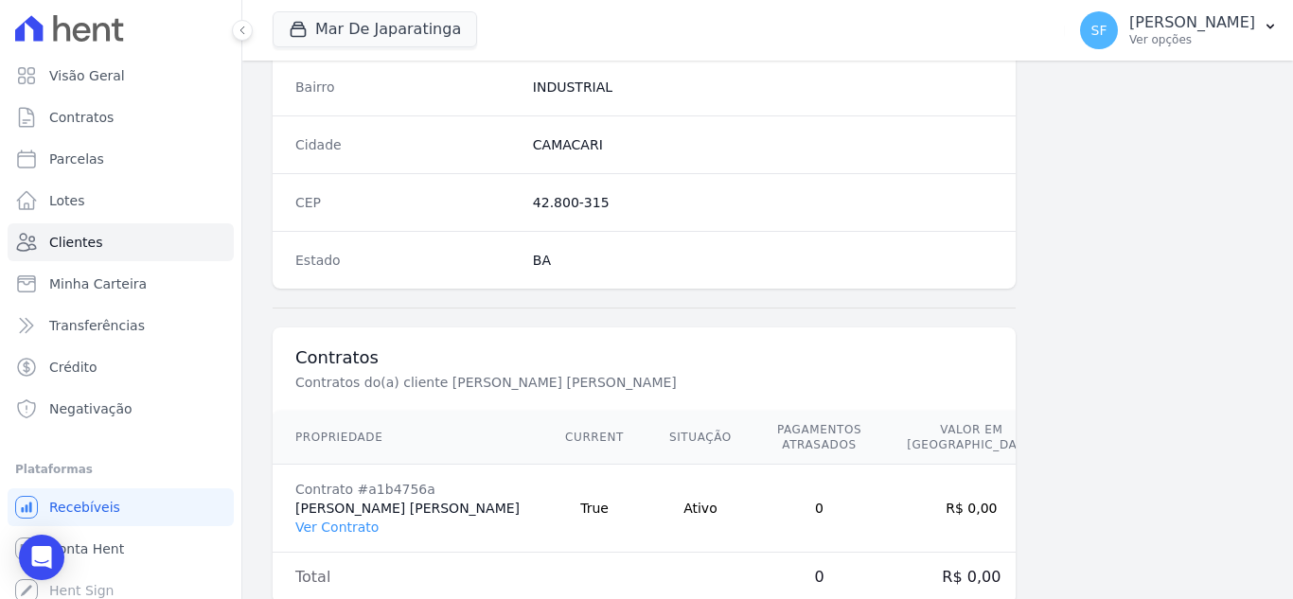
scroll to position [1187, 0]
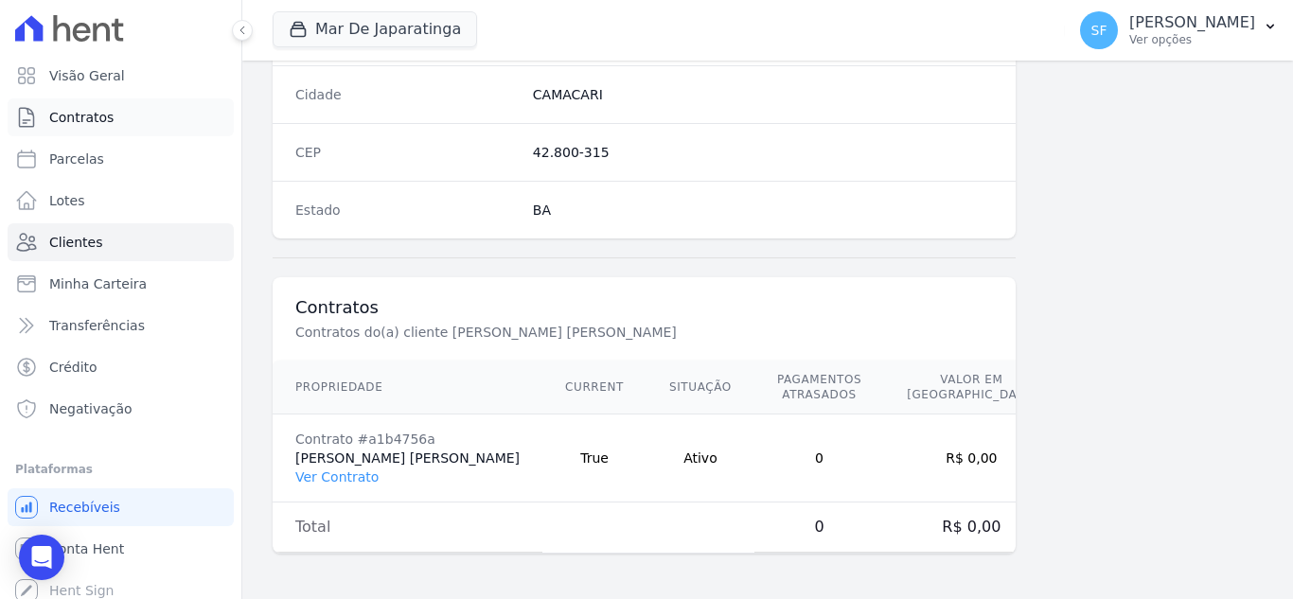
click at [72, 119] on span "Contratos" at bounding box center [81, 117] width 64 height 19
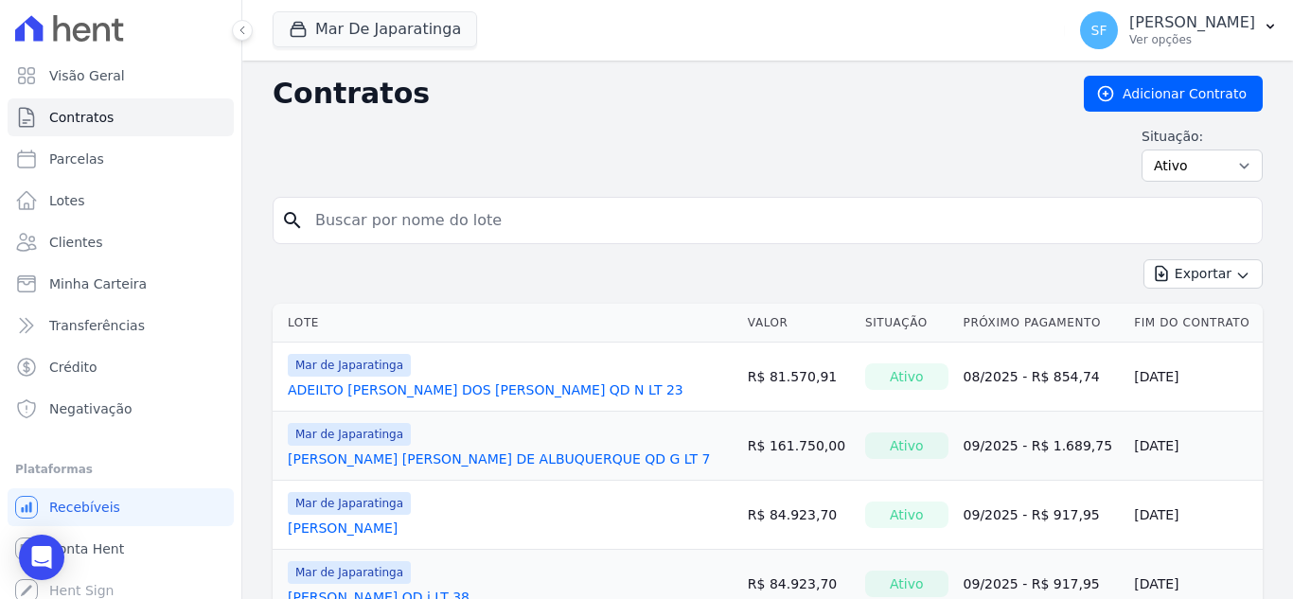
click at [614, 207] on input "search" at bounding box center [779, 221] width 950 height 38
type input "DANIEL CARNEIRO"
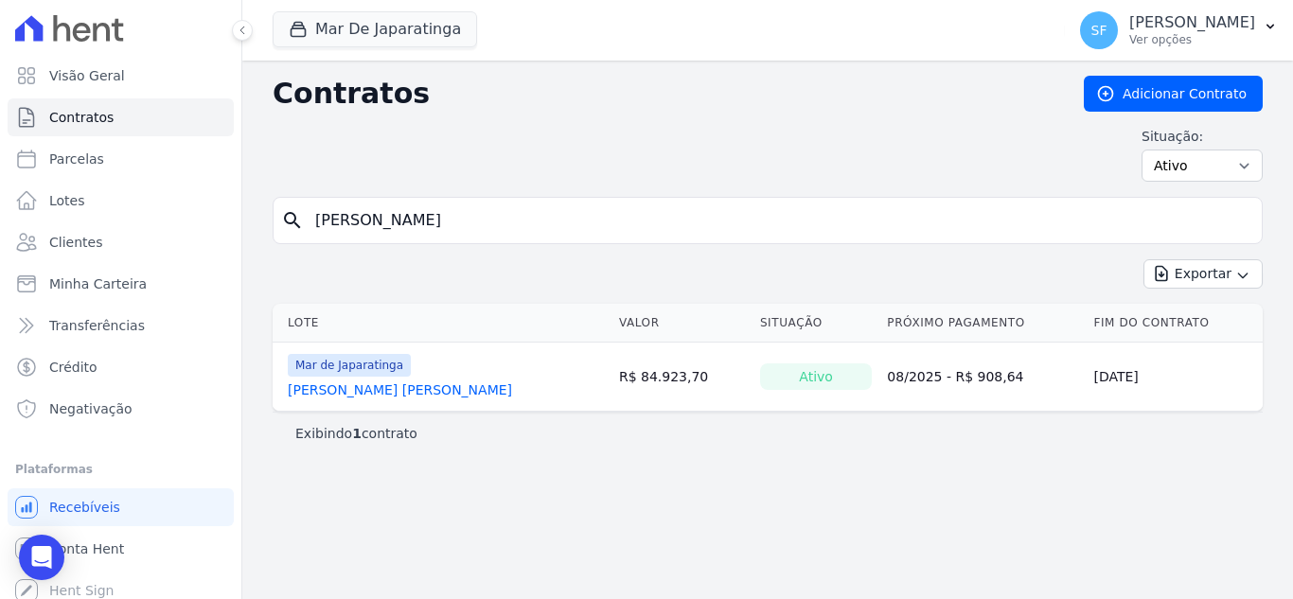
click at [438, 395] on link "[PERSON_NAME]" at bounding box center [400, 389] width 224 height 19
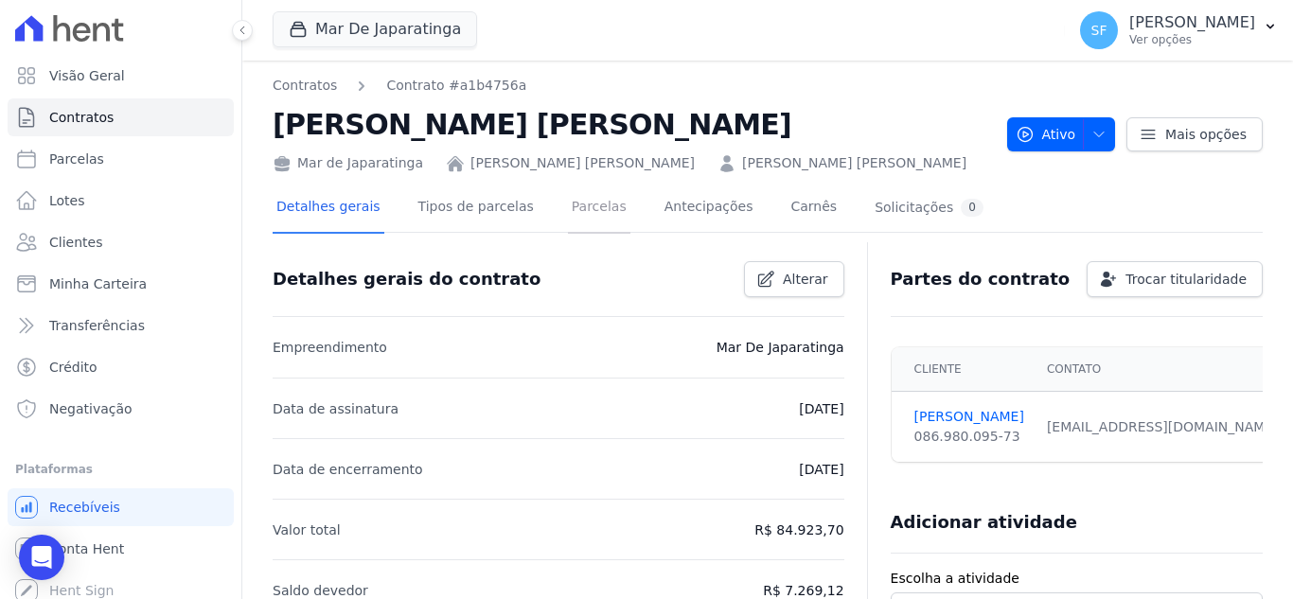
click at [578, 218] on link "Parcelas" at bounding box center [599, 209] width 62 height 50
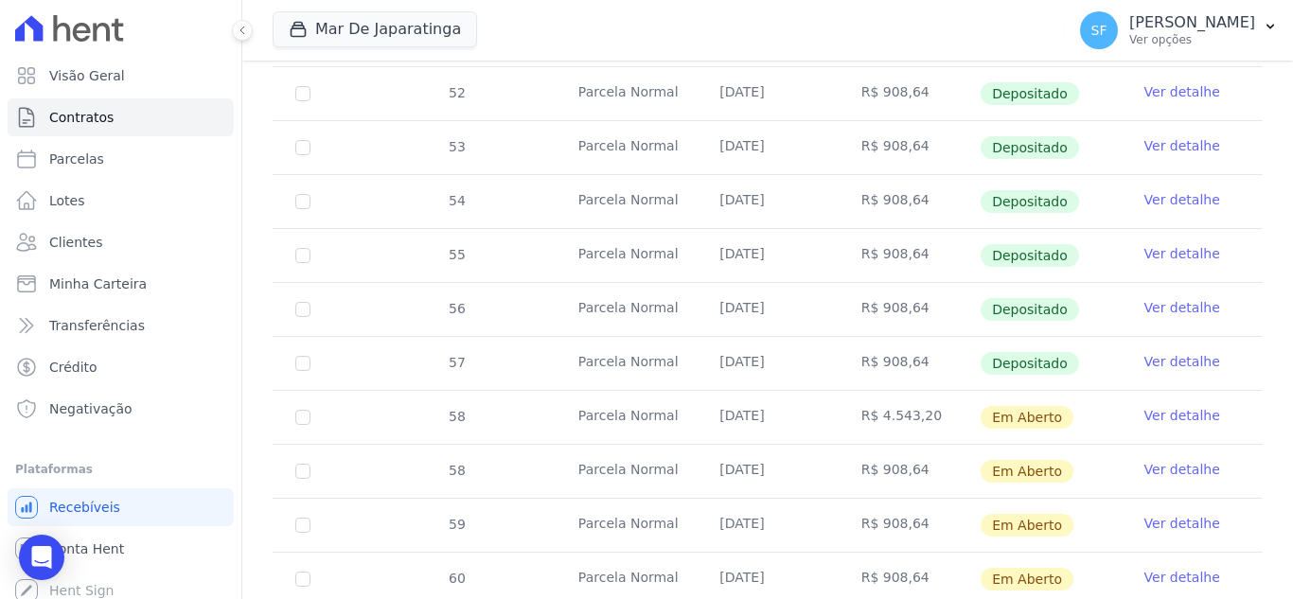
scroll to position [663, 0]
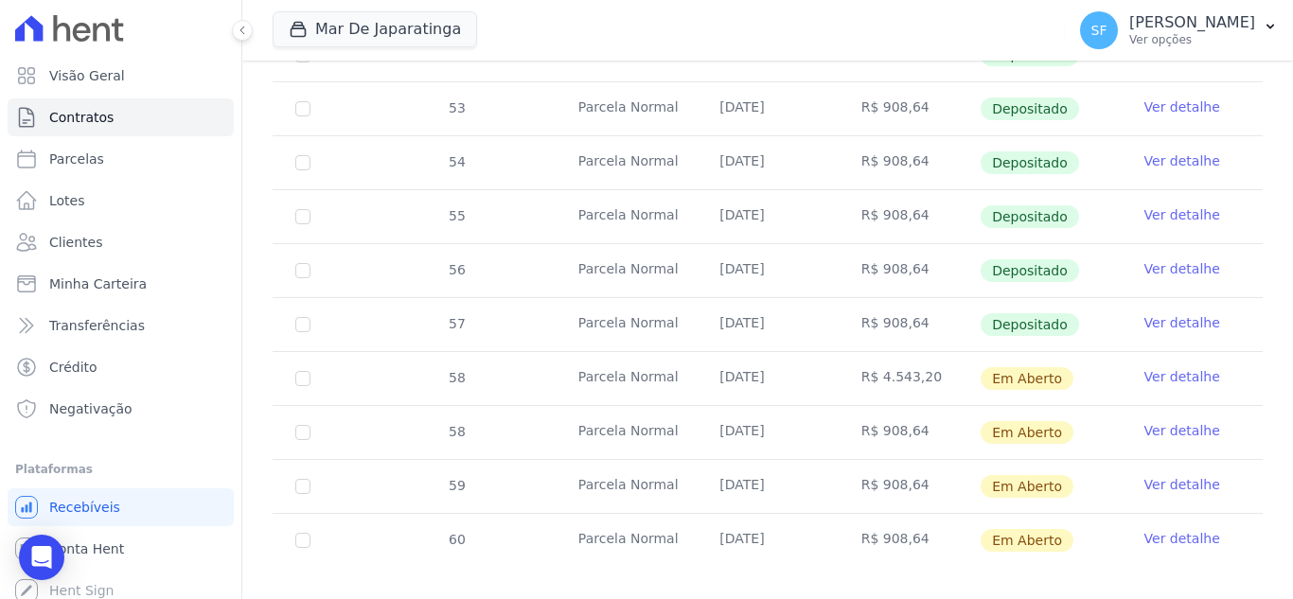
click at [1154, 367] on link "Ver detalhe" at bounding box center [1182, 376] width 76 height 19
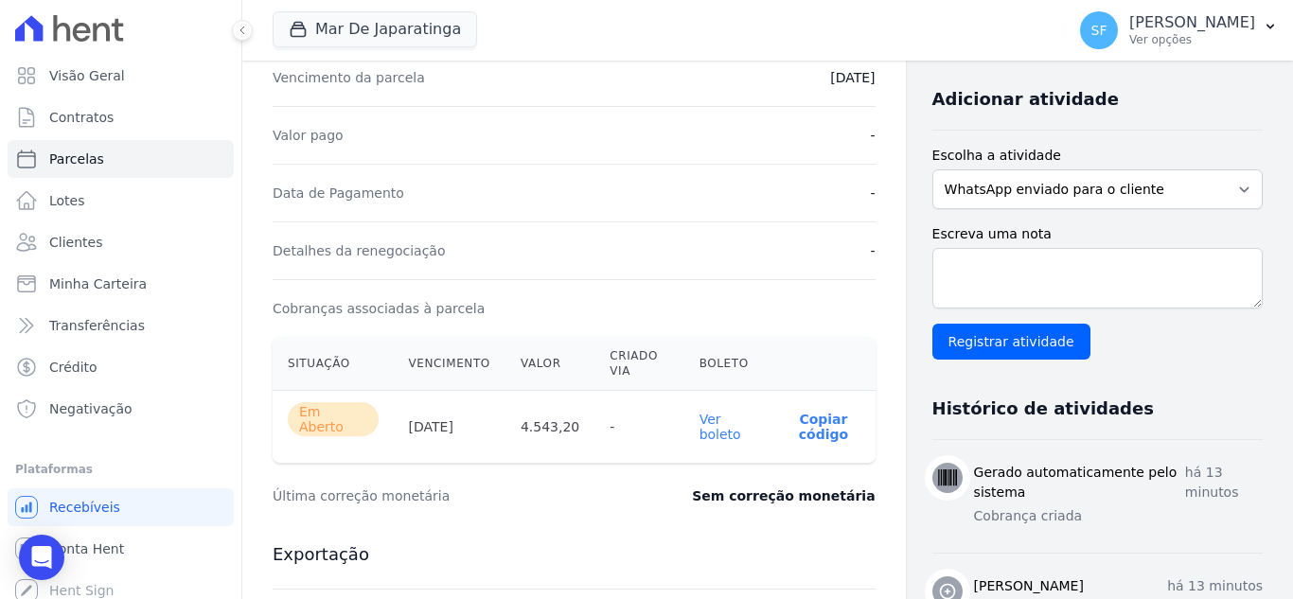
scroll to position [349, 0]
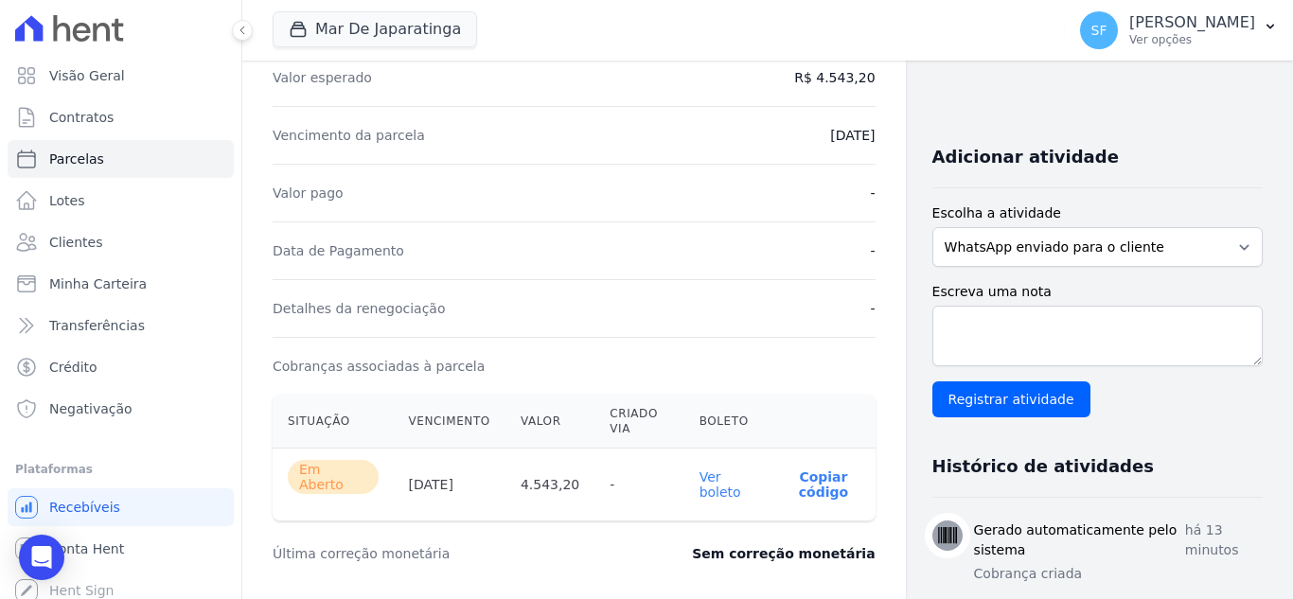
click at [700, 475] on link "Ver boleto" at bounding box center [720, 484] width 42 height 30
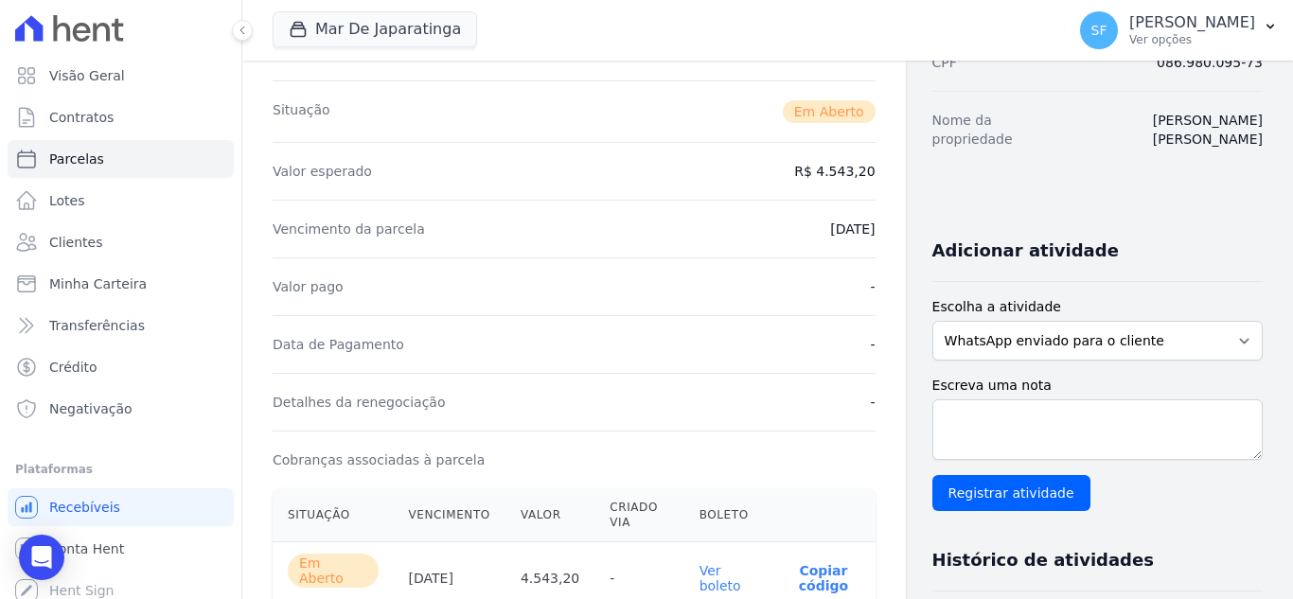
scroll to position [255, 0]
